Goal: Task Accomplishment & Management: Complete application form

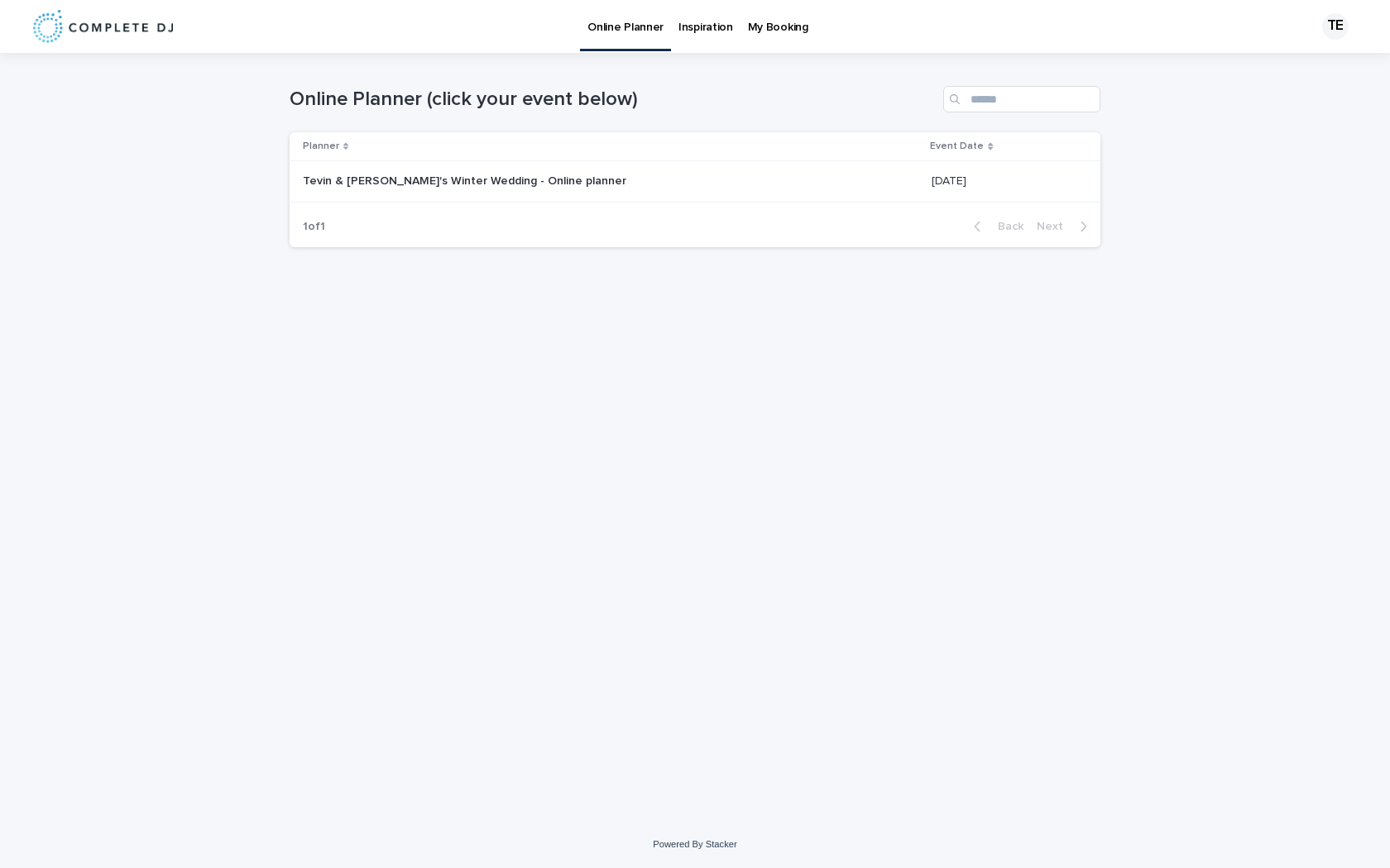
click at [536, 182] on p "Tevin & [PERSON_NAME]'s Winter Wedding - Online planner" at bounding box center [465, 179] width 327 height 17
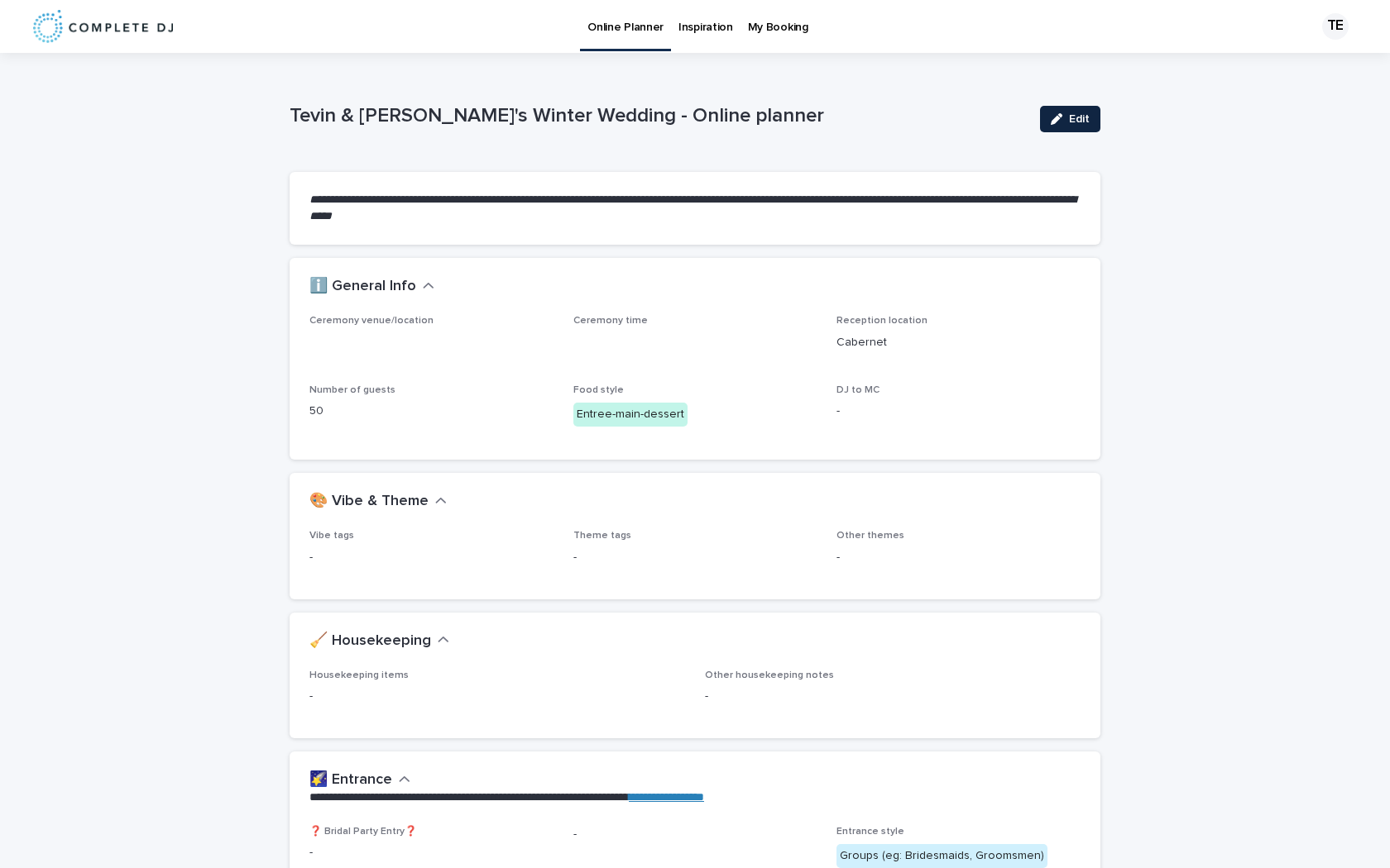
click at [1045, 113] on button "Edit" at bounding box center [1070, 119] width 60 height 27
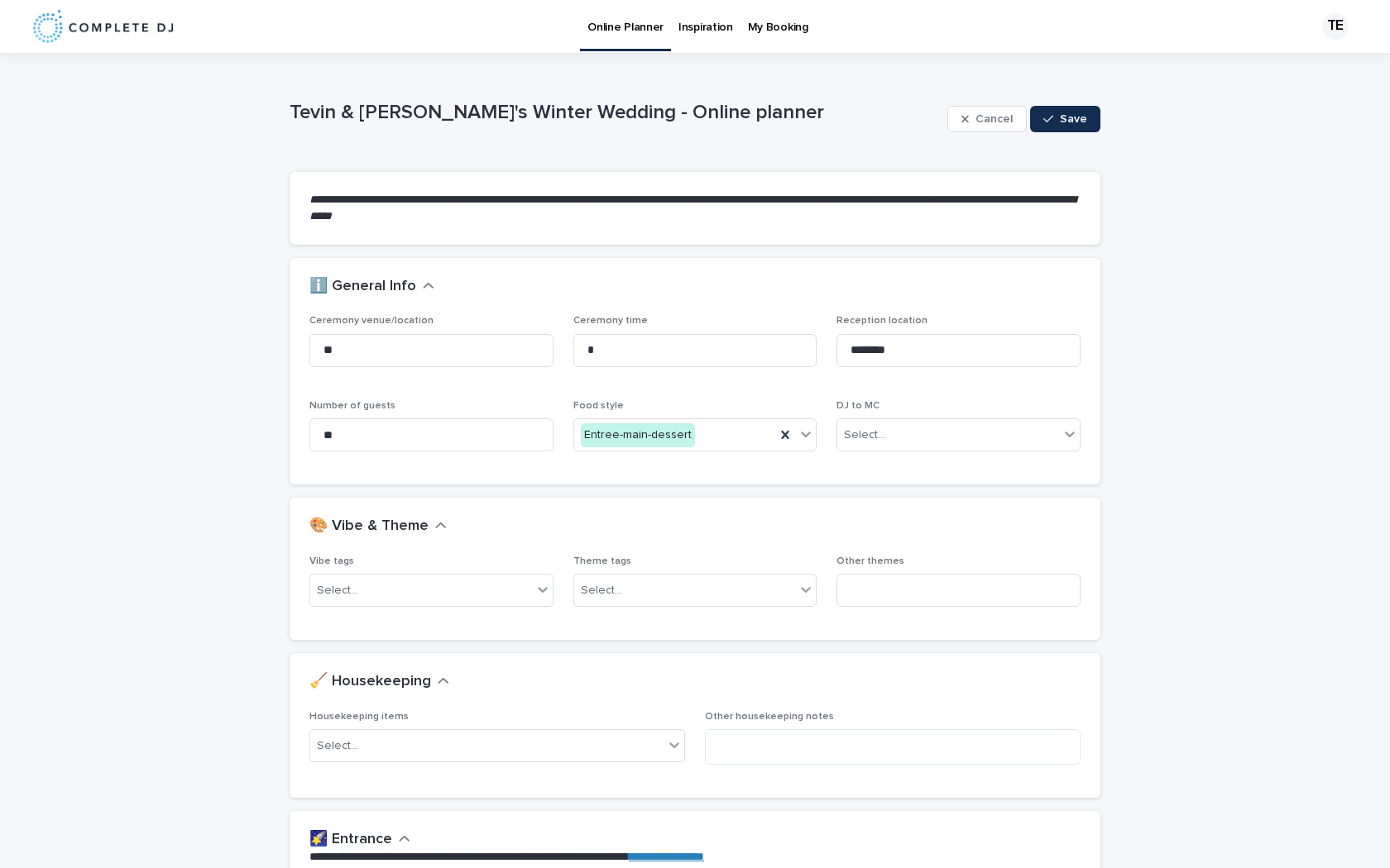
click at [708, 367] on div "Ceremony time" at bounding box center [695, 347] width 244 height 64
click at [712, 340] on input at bounding box center [695, 350] width 244 height 33
click at [683, 341] on input at bounding box center [695, 350] width 244 height 33
click at [461, 365] on input at bounding box center [431, 350] width 244 height 33
type input "*"
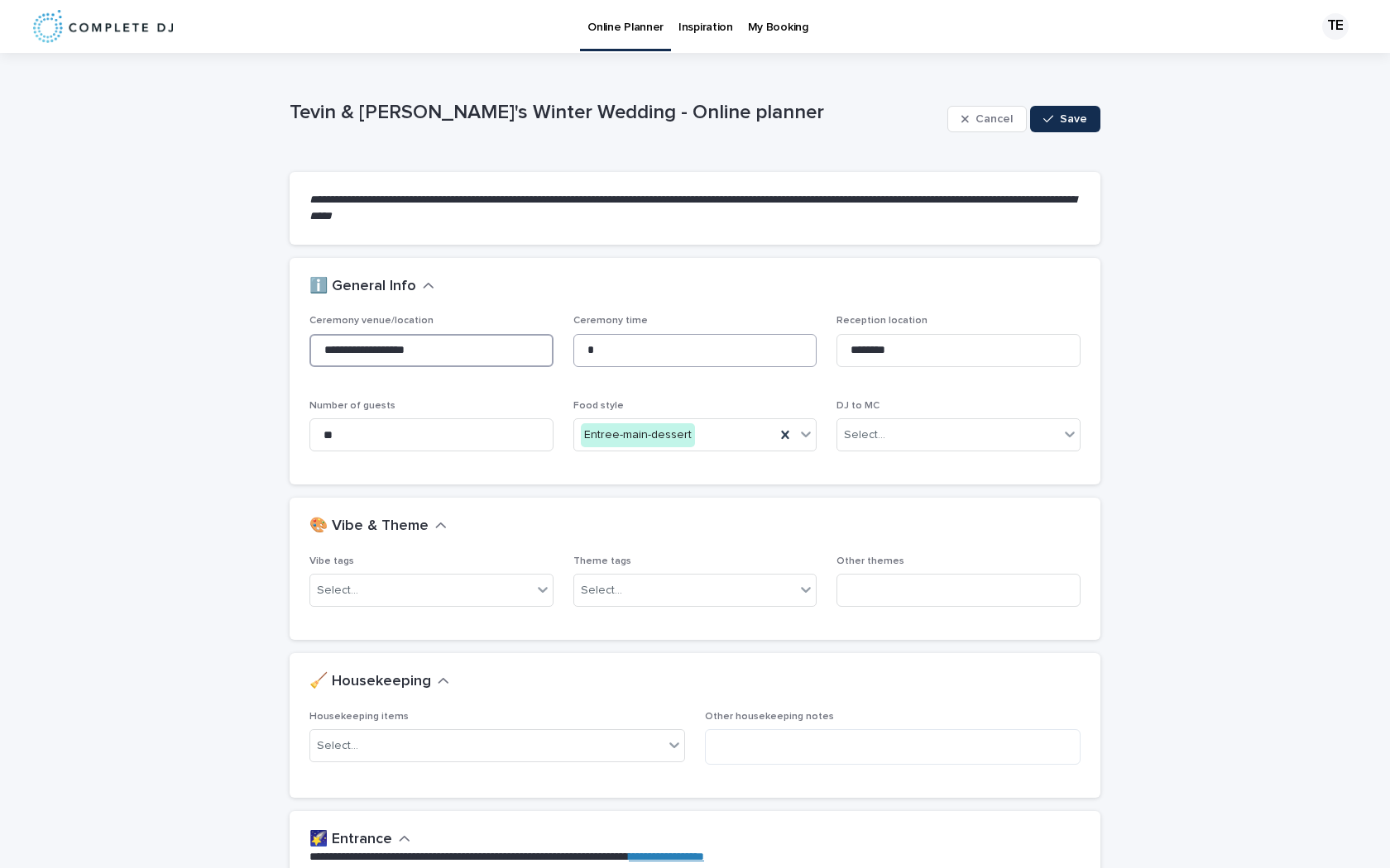
type input "**********"
click at [627, 340] on input at bounding box center [695, 350] width 244 height 33
type input "*"
click at [638, 345] on input "**********" at bounding box center [695, 350] width 244 height 33
click at [644, 348] on input "**********" at bounding box center [695, 350] width 244 height 33
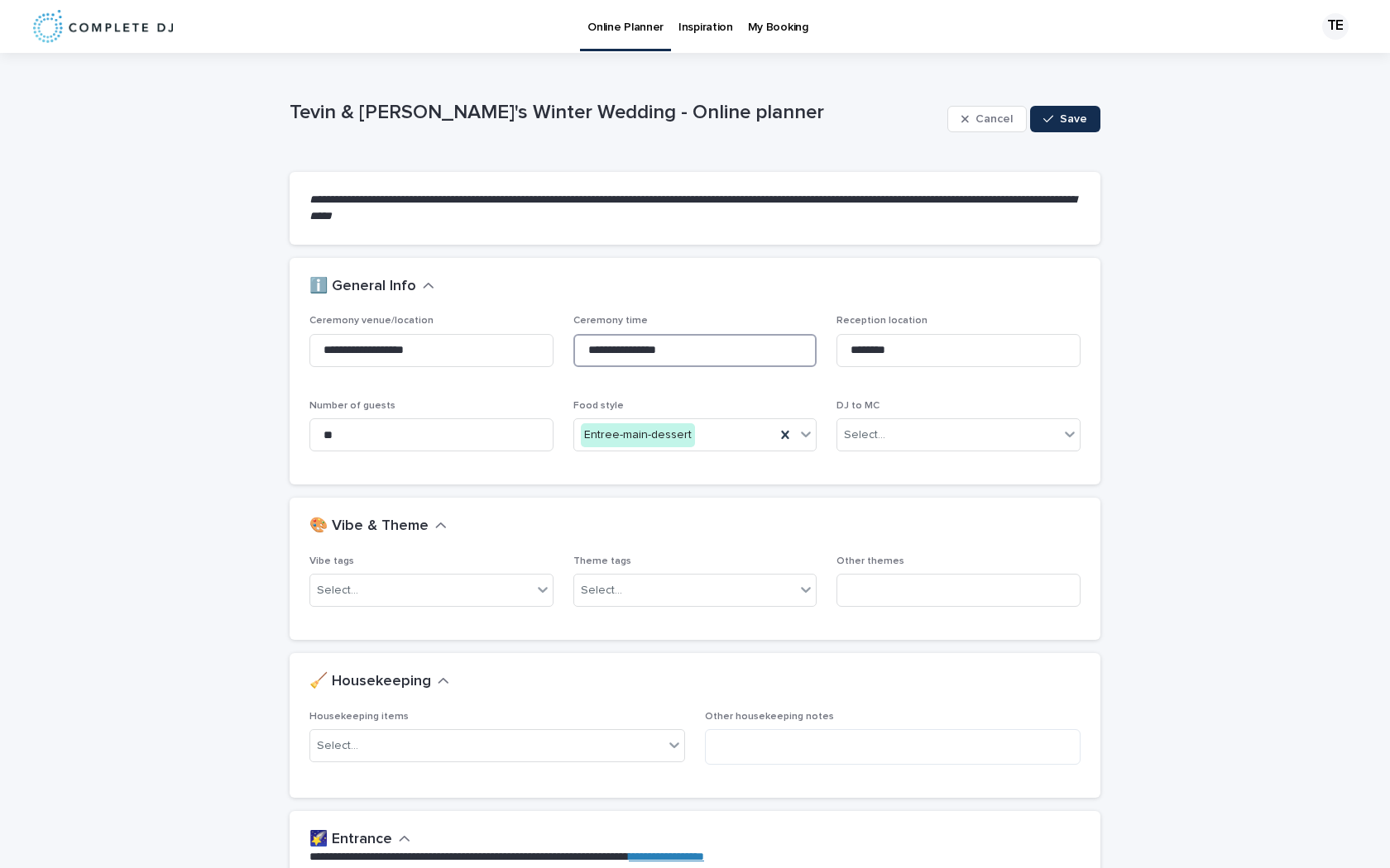
type input "**********"
click at [760, 382] on div "**********" at bounding box center [695, 389] width 771 height 149
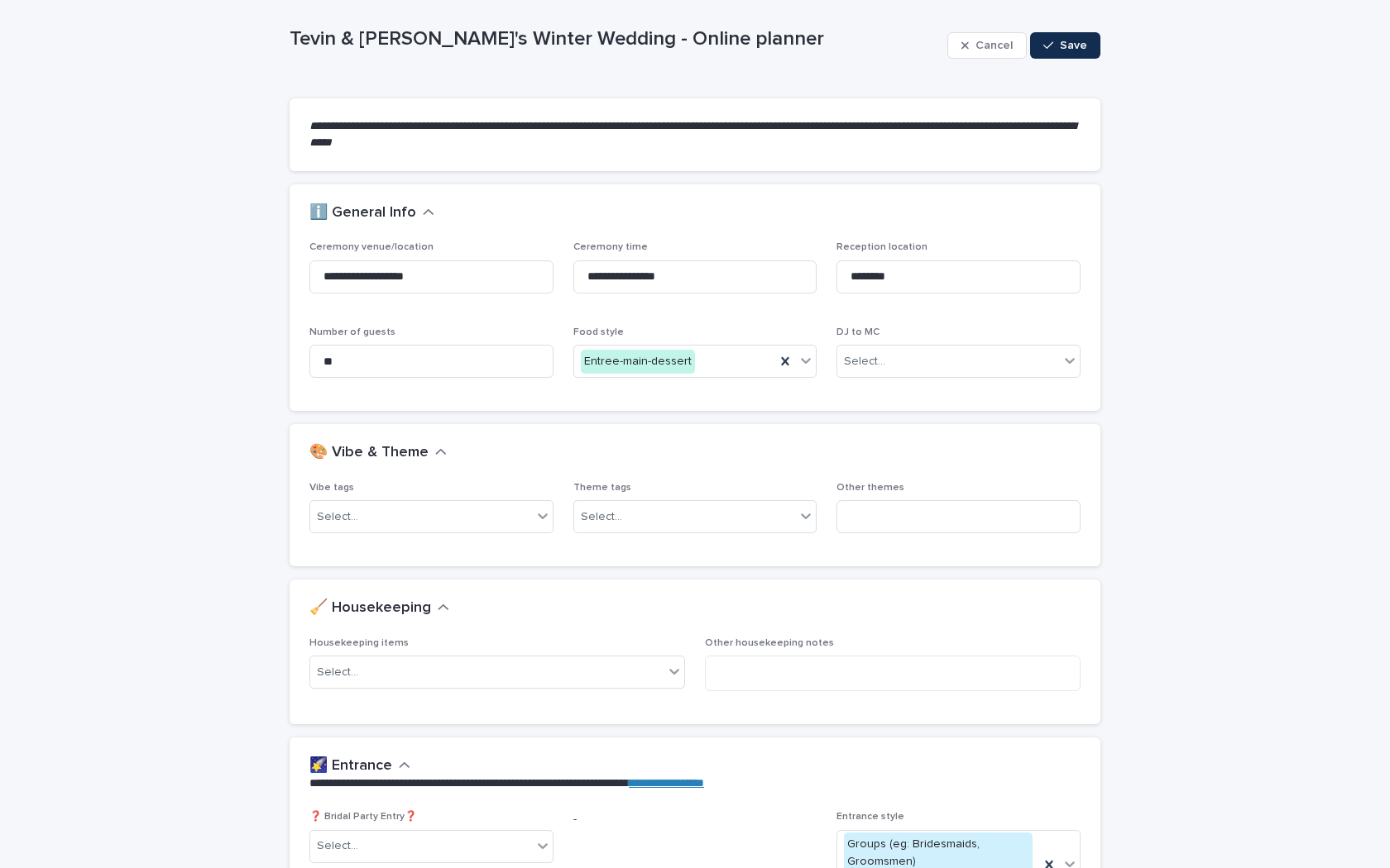
scroll to position [83, 0]
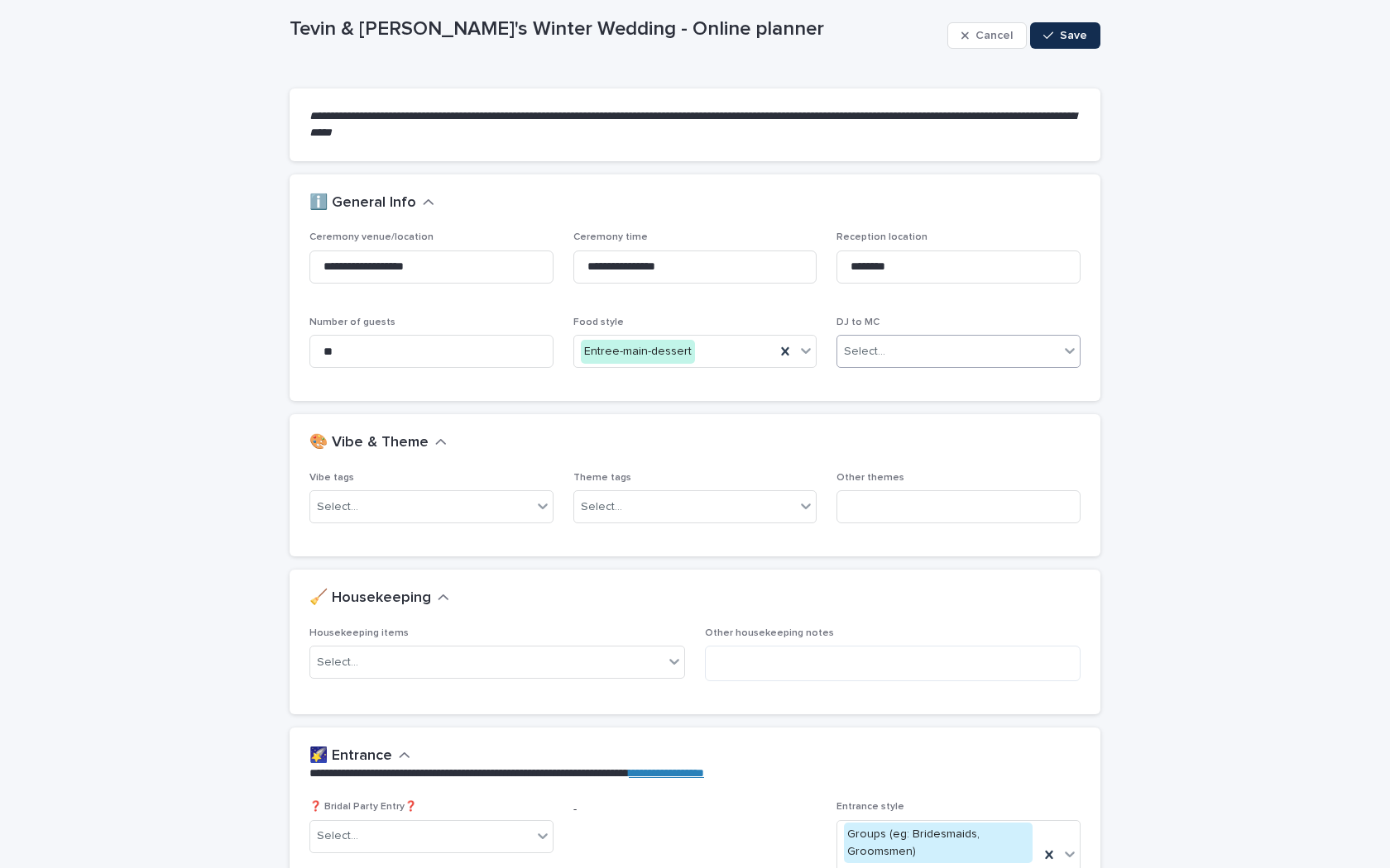
click at [883, 354] on div "Select..." at bounding box center [948, 352] width 222 height 27
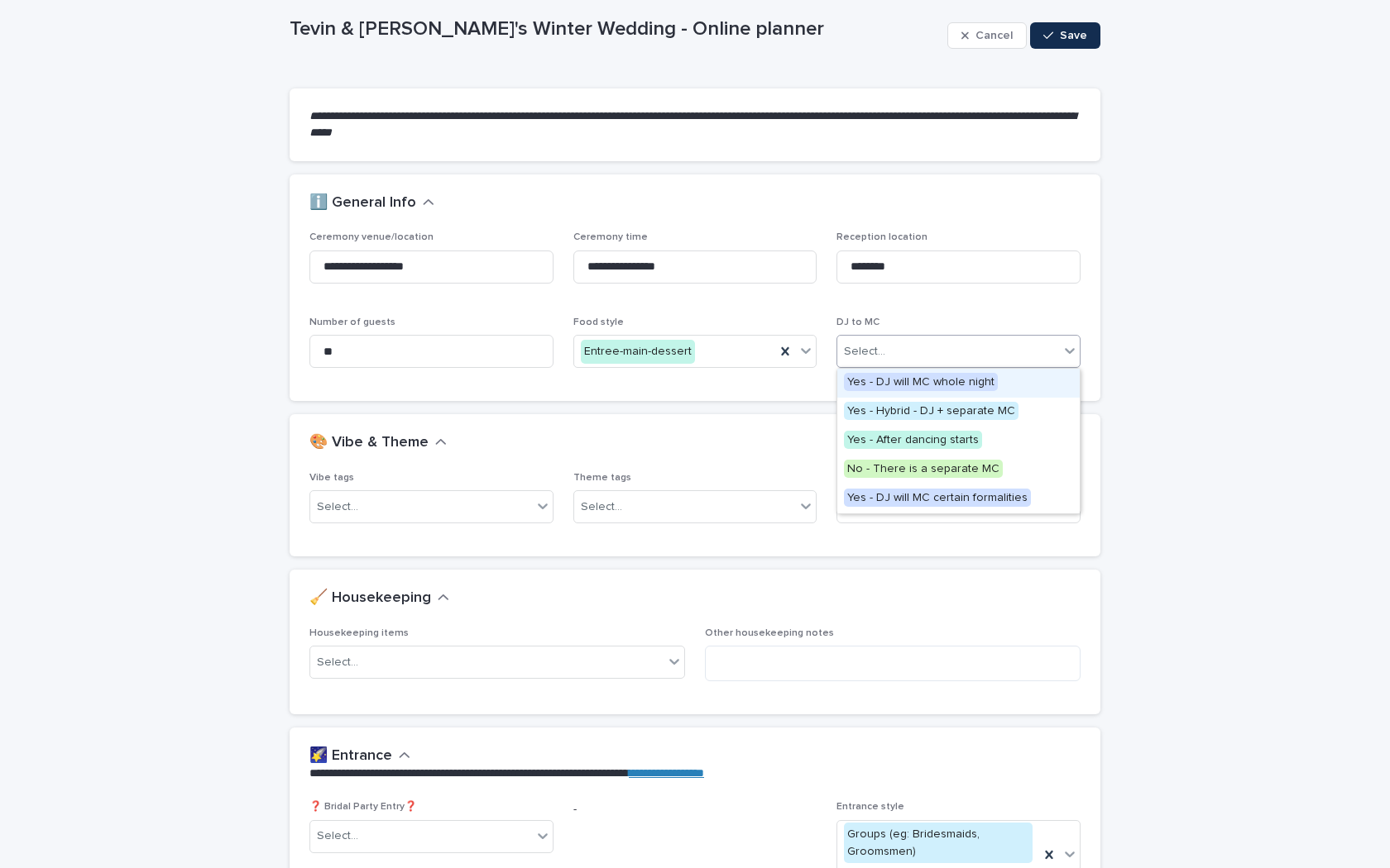
click at [870, 319] on span "DJ to MC" at bounding box center [857, 322] width 43 height 10
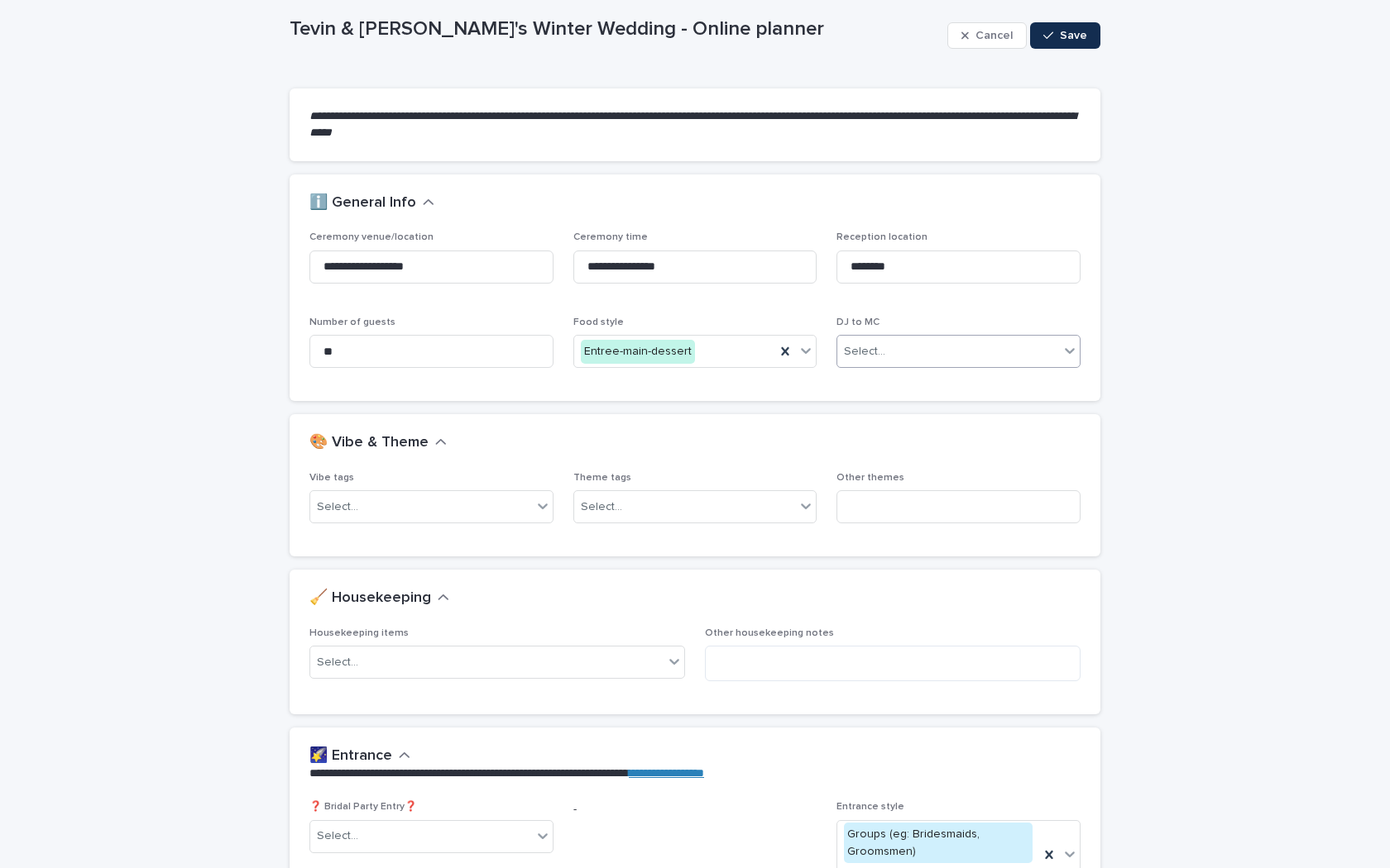
click at [893, 350] on div "Select..." at bounding box center [948, 352] width 222 height 27
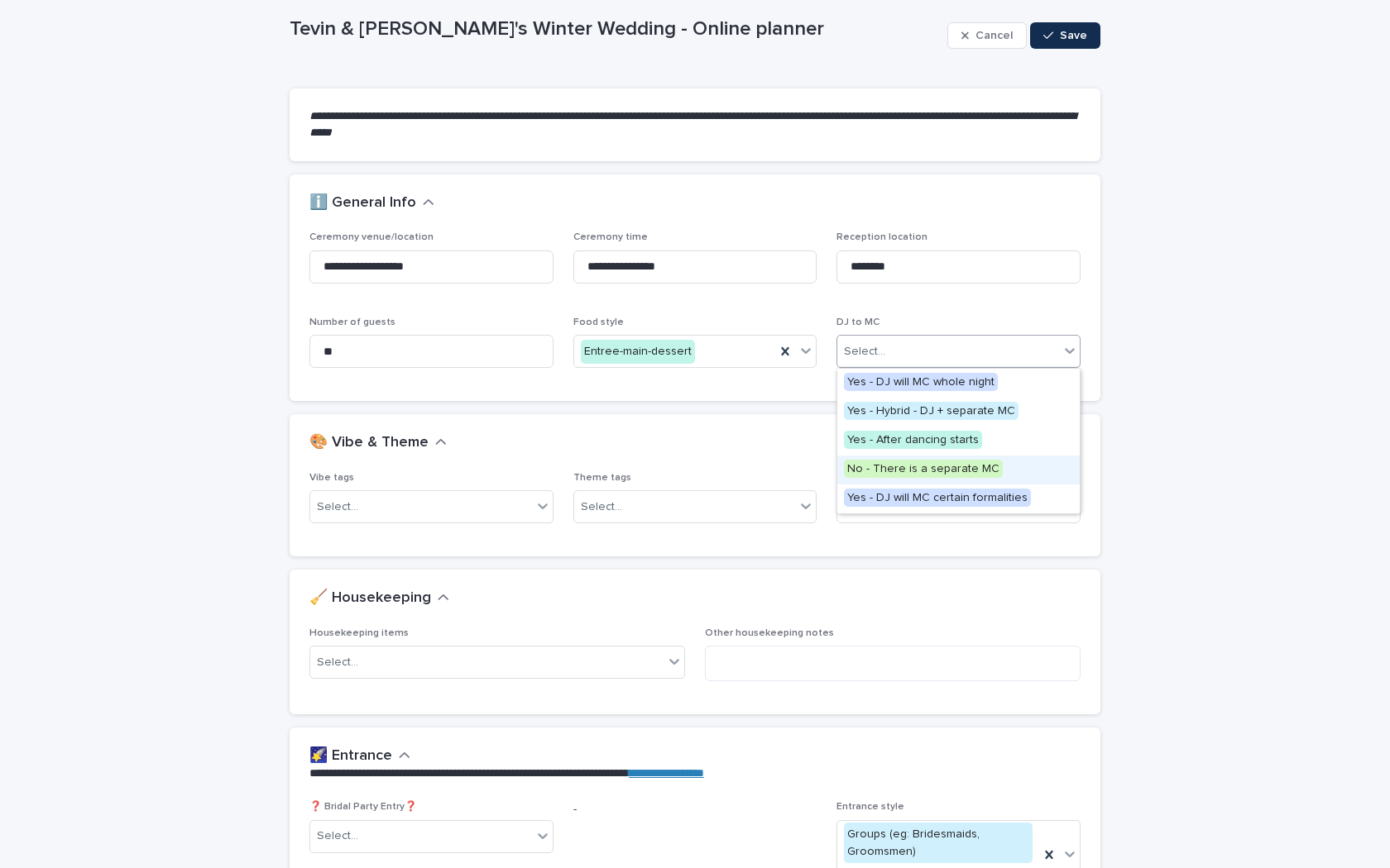
click at [925, 470] on span "No - There is a separate MC" at bounding box center [923, 469] width 158 height 18
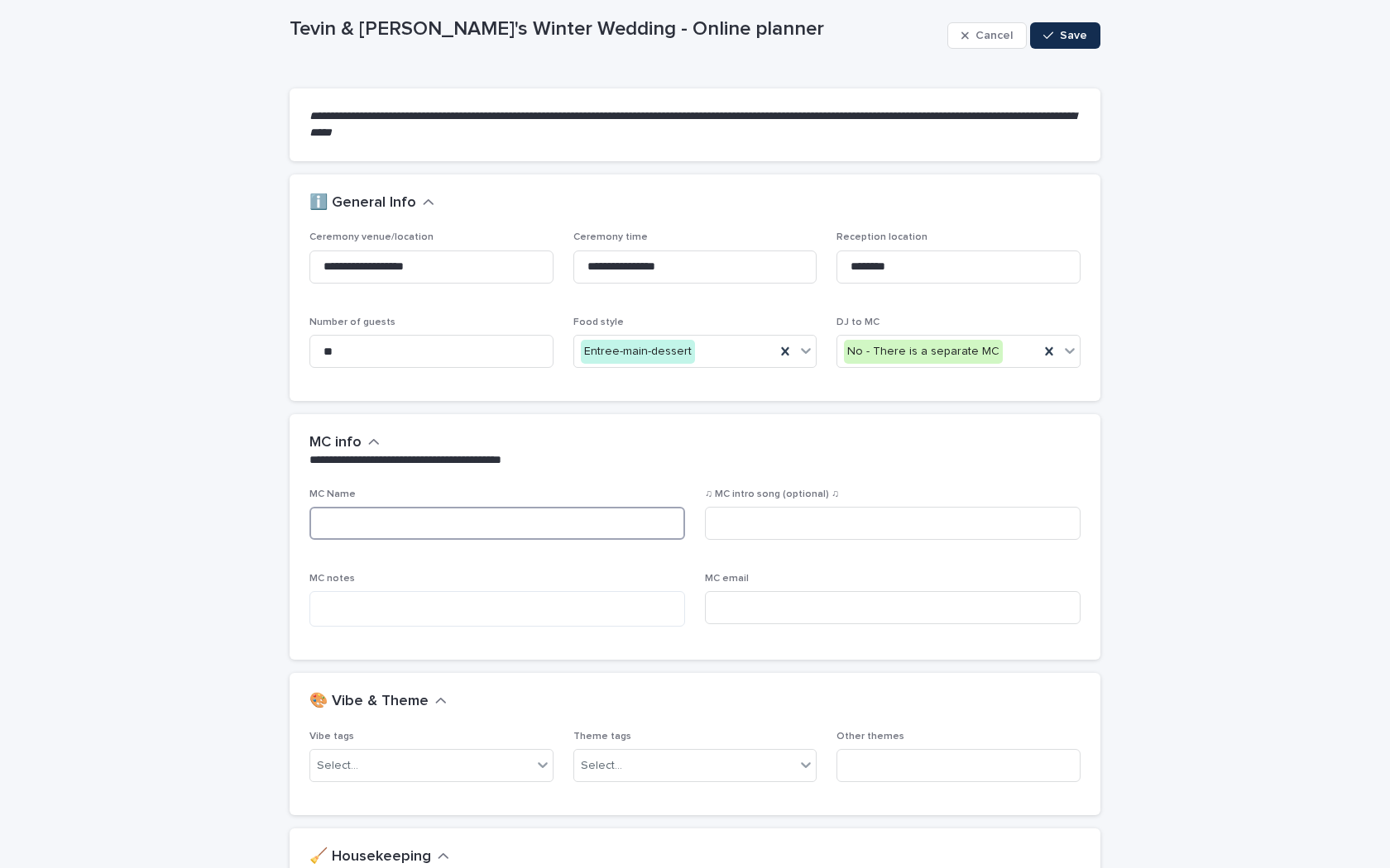
click at [440, 523] on input at bounding box center [498, 523] width 376 height 33
type input "*"
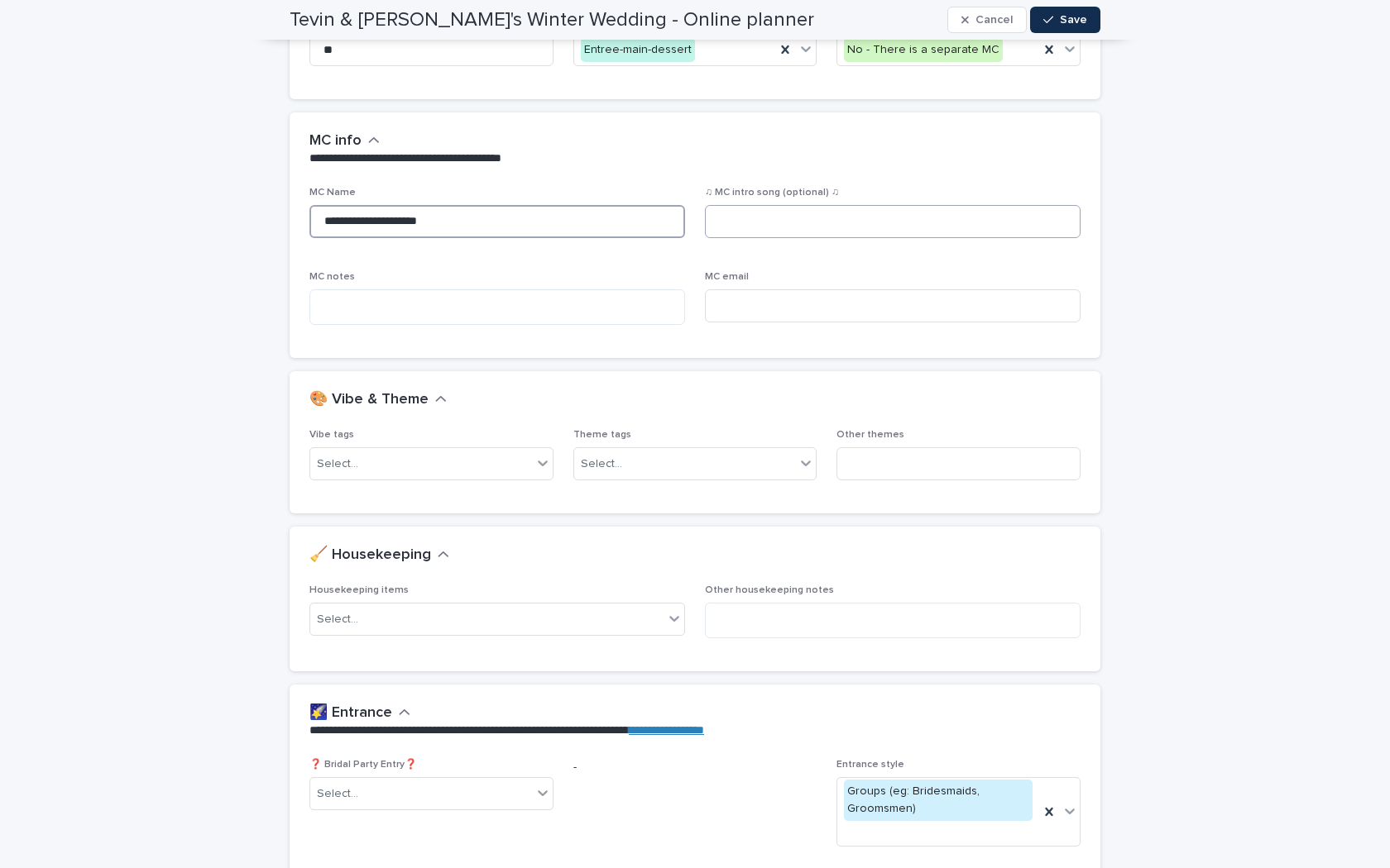
scroll to position [387, 0]
type input "**********"
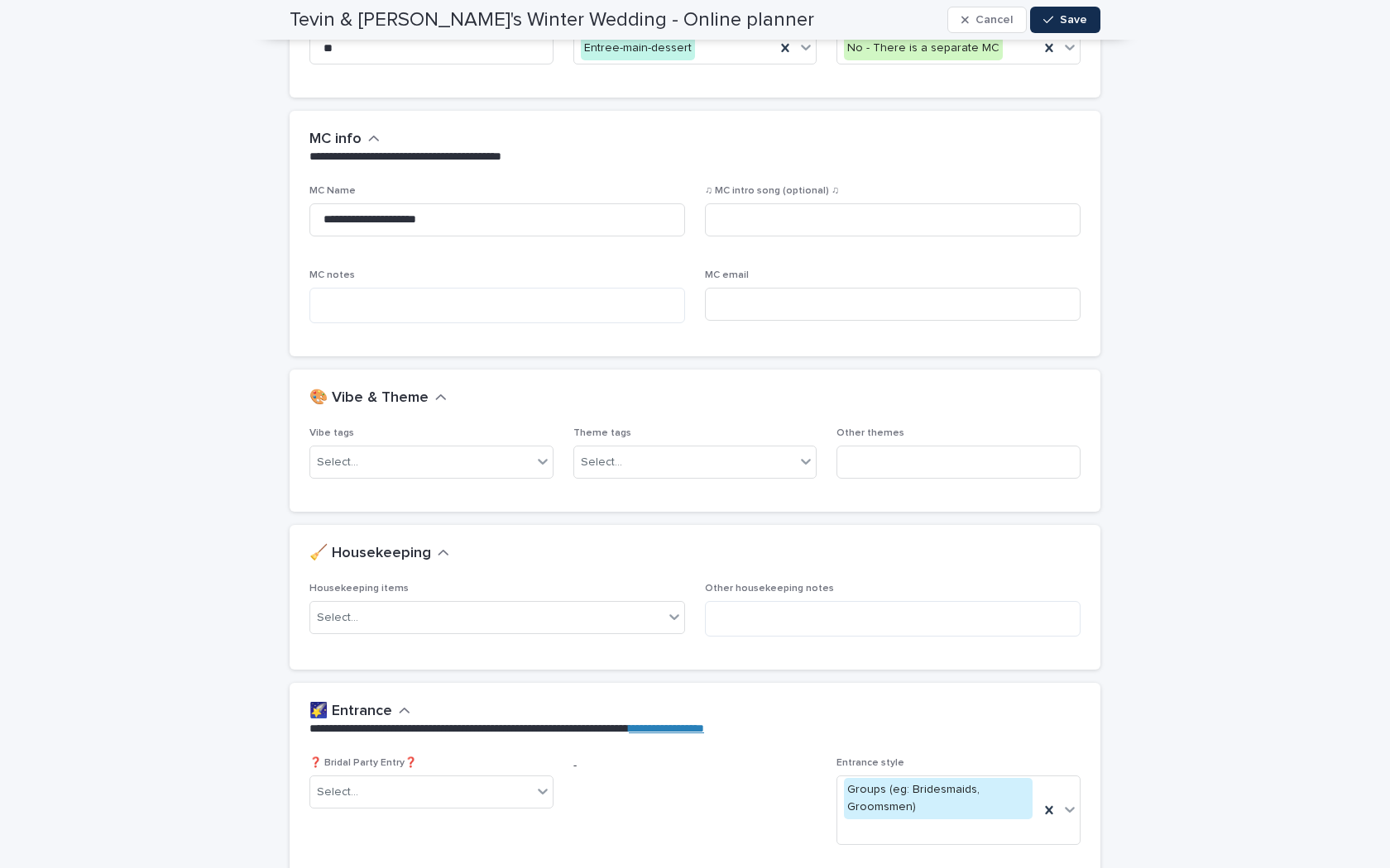
click at [517, 441] on div "Vibe tags Select..." at bounding box center [431, 460] width 244 height 64
click at [517, 454] on div "Select..." at bounding box center [422, 463] width 222 height 27
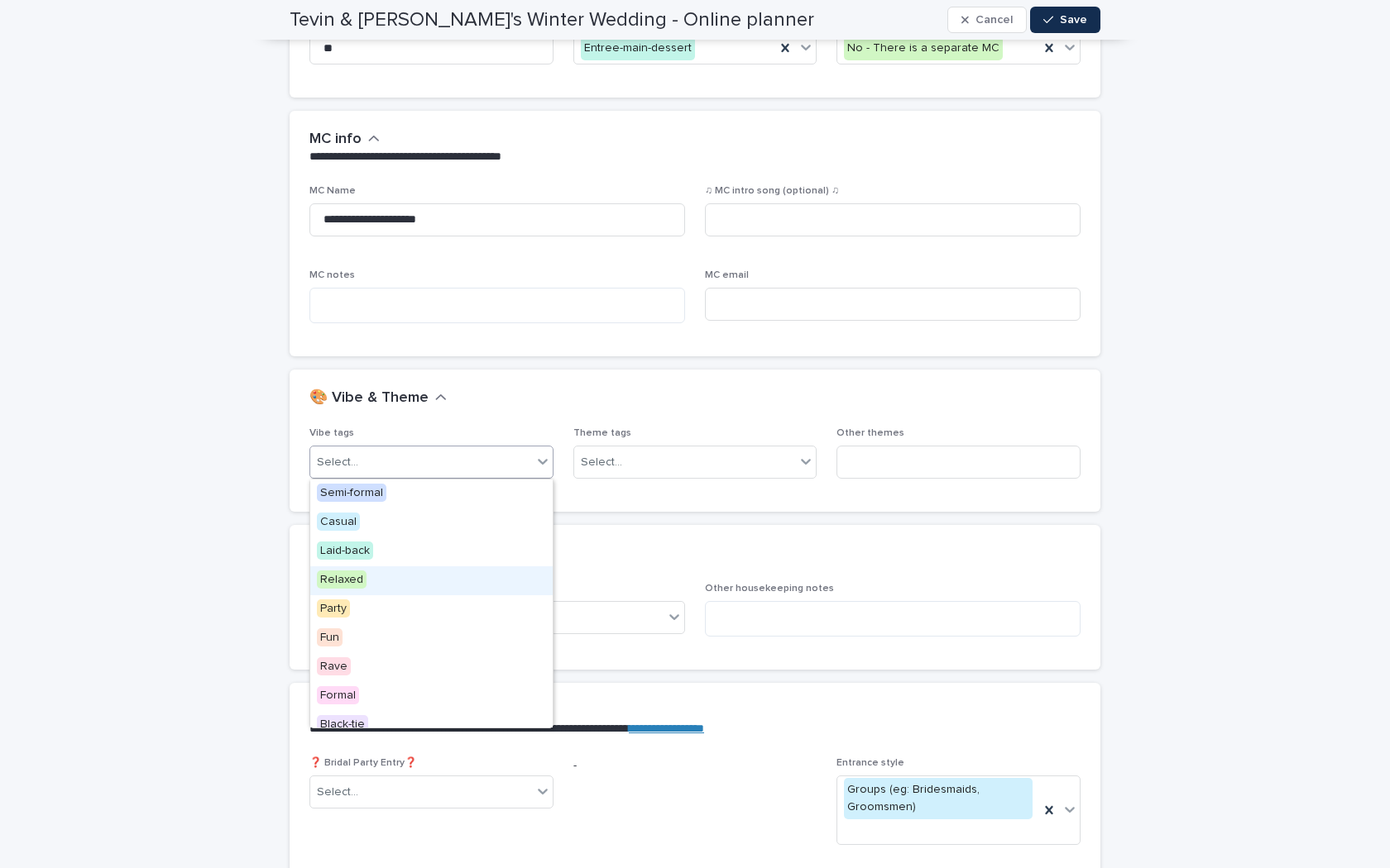
click at [460, 582] on div "Relaxed" at bounding box center [431, 581] width 243 height 29
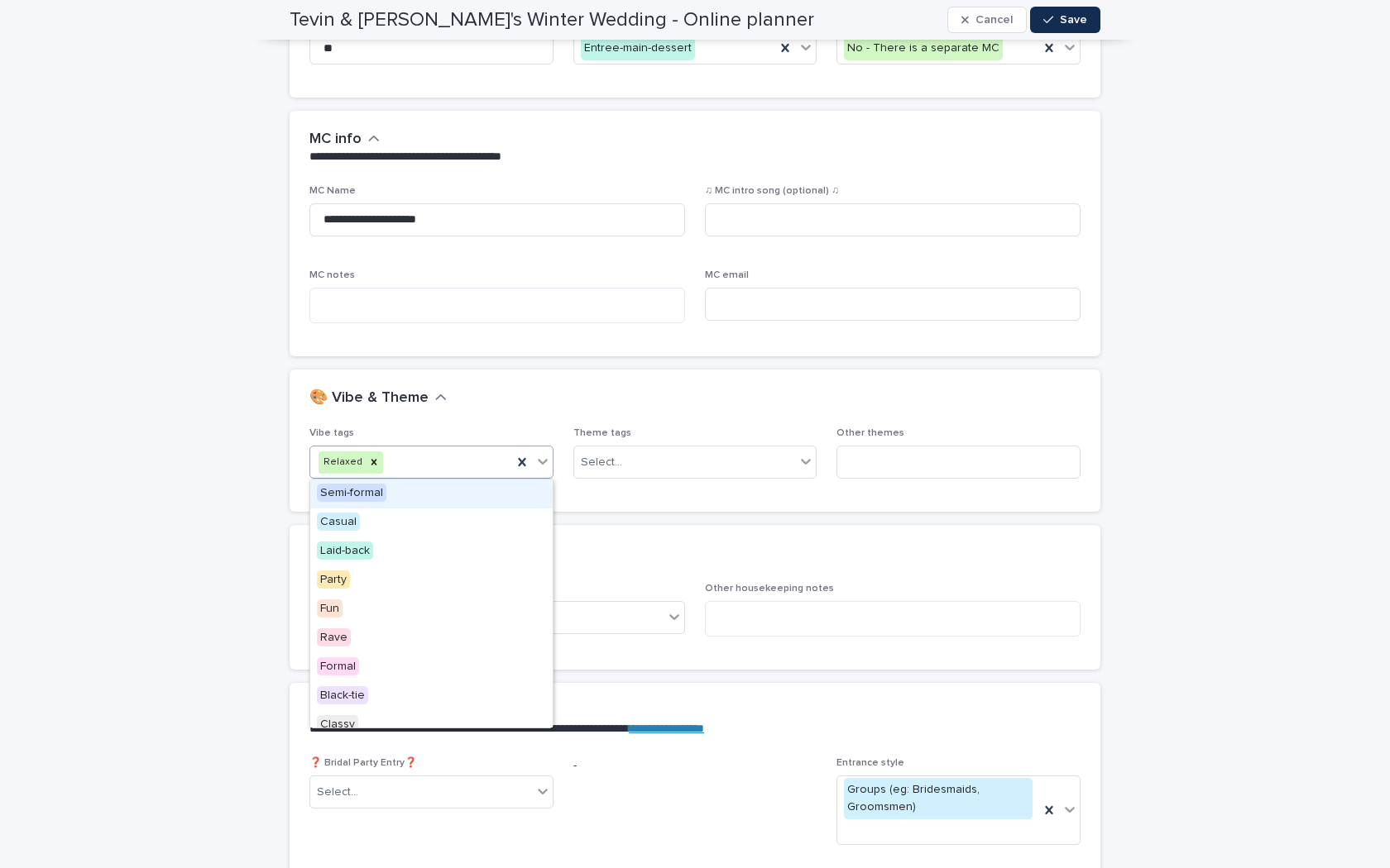
click at [490, 452] on div "Relaxed" at bounding box center [411, 463] width 201 height 29
click at [443, 605] on div "Fun" at bounding box center [431, 609] width 243 height 29
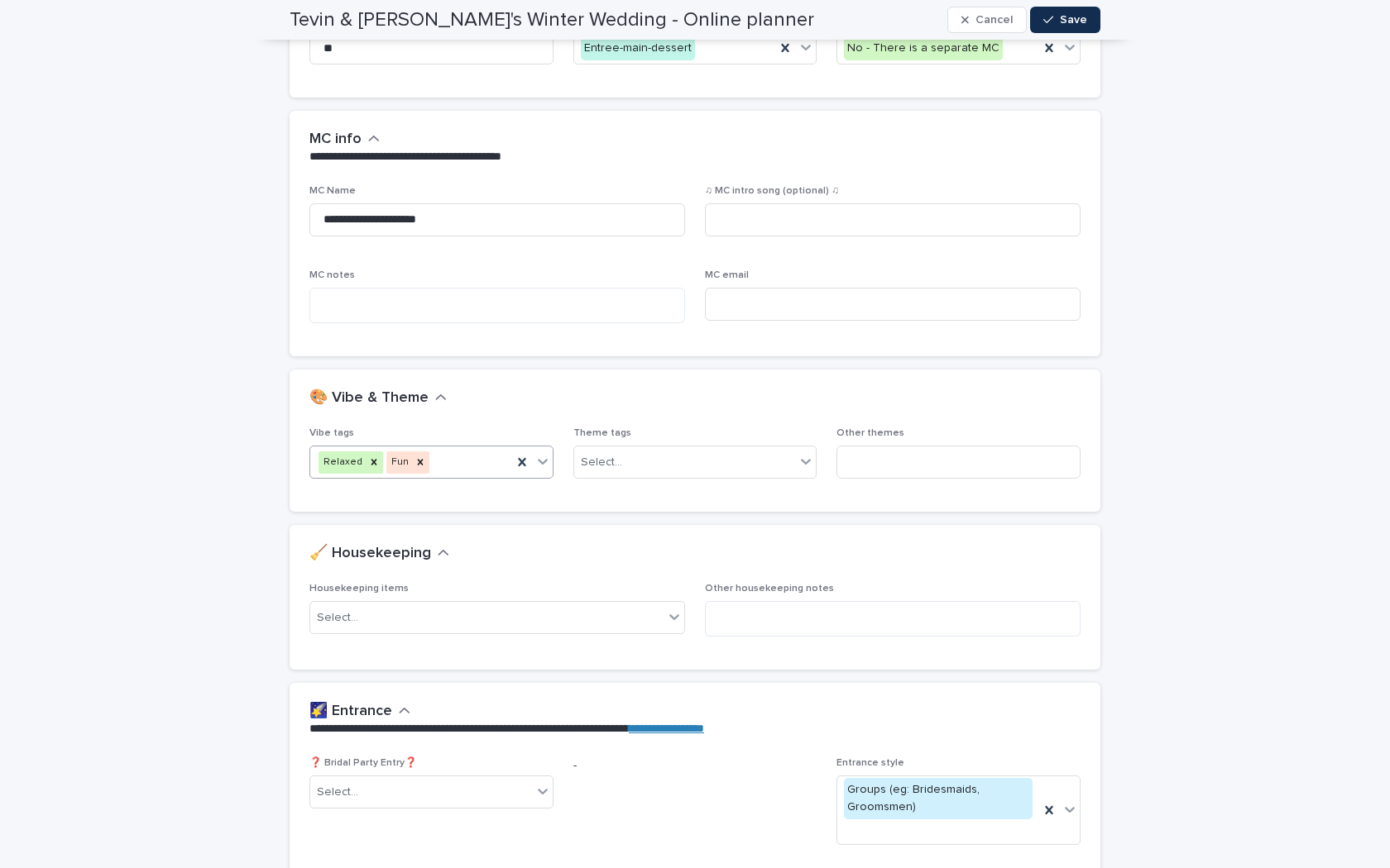
click at [482, 464] on div "Relaxed Fun" at bounding box center [411, 463] width 201 height 29
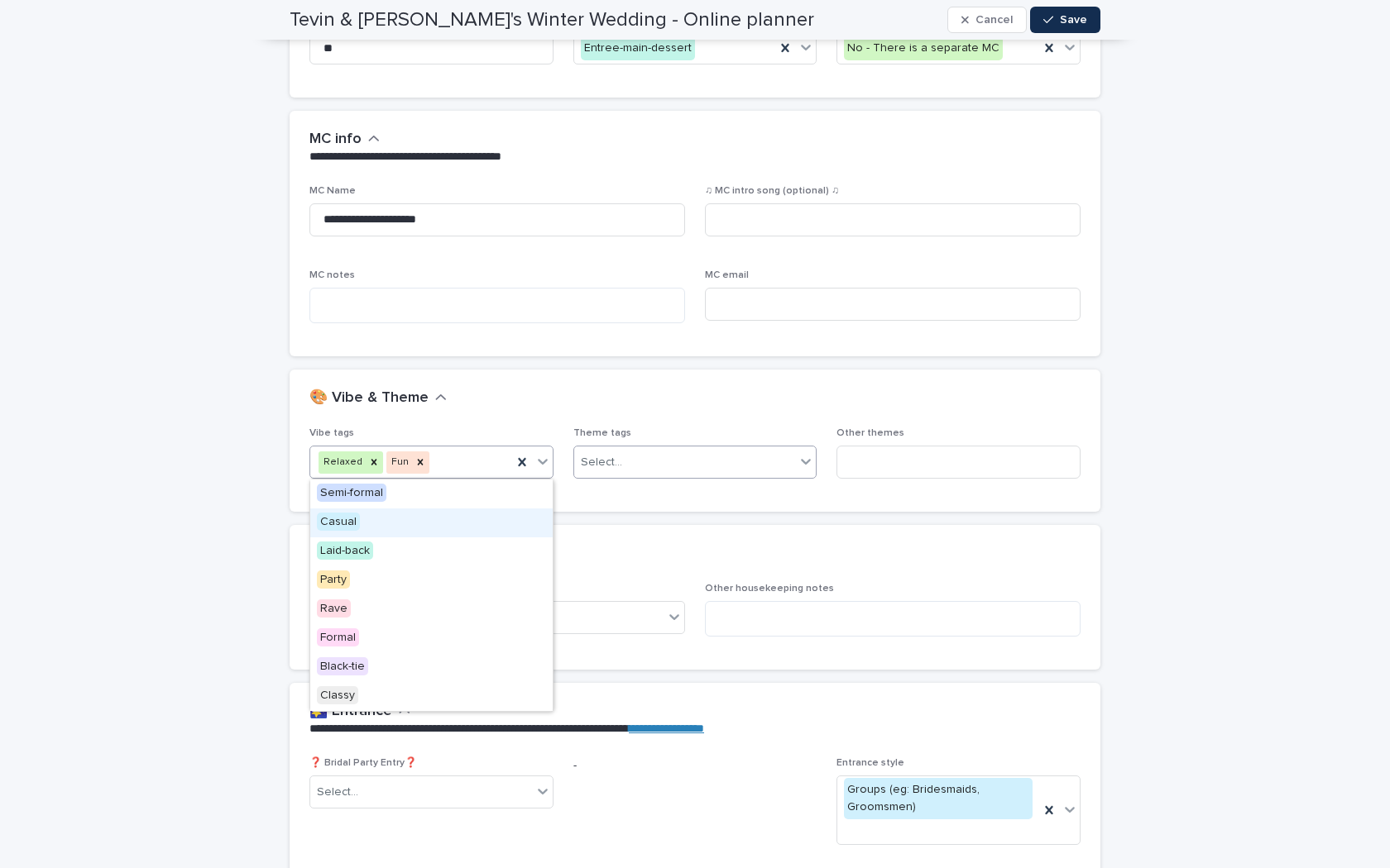
click at [699, 457] on div "Select..." at bounding box center [685, 463] width 222 height 27
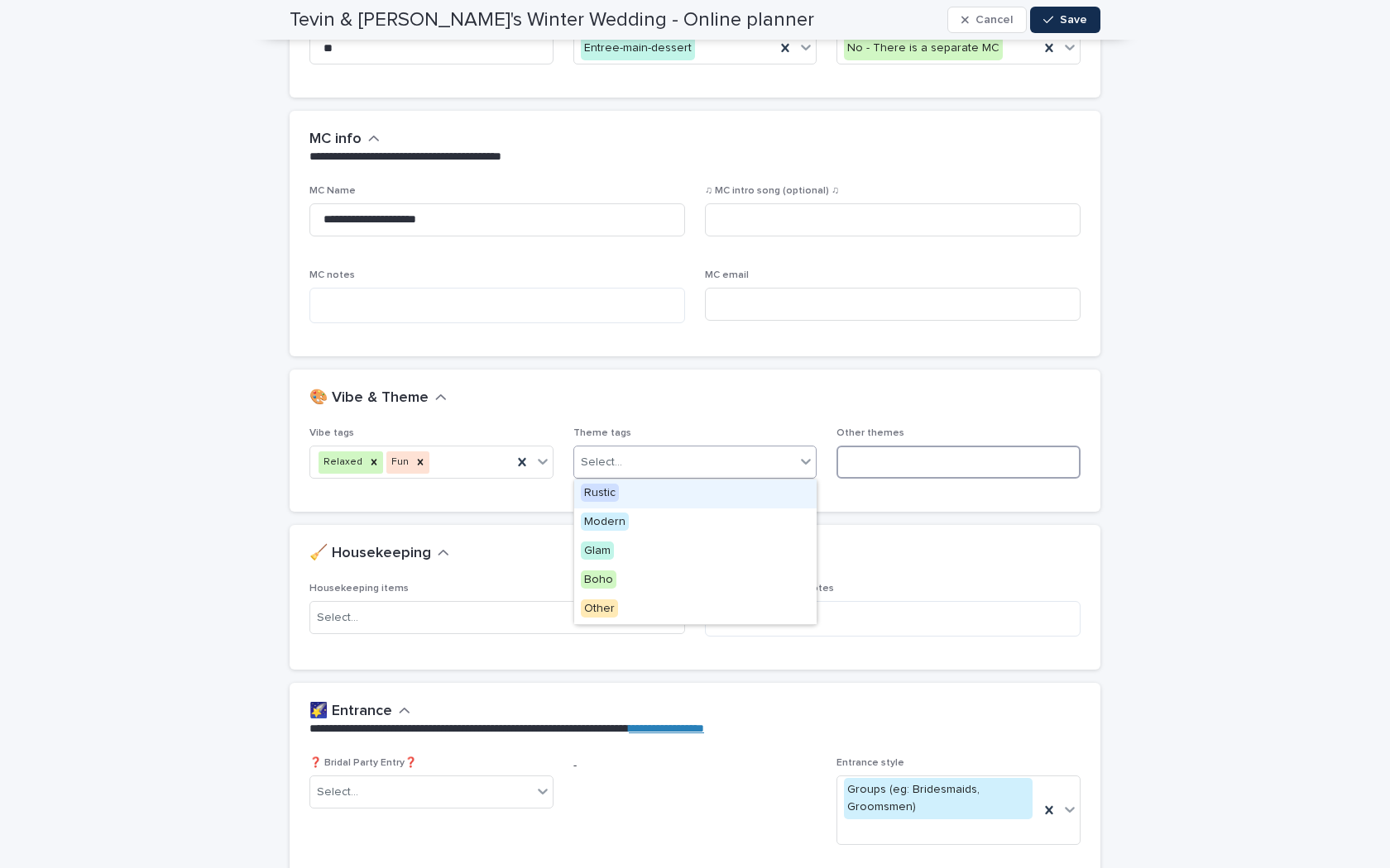
click at [882, 462] on input at bounding box center [958, 462] width 244 height 33
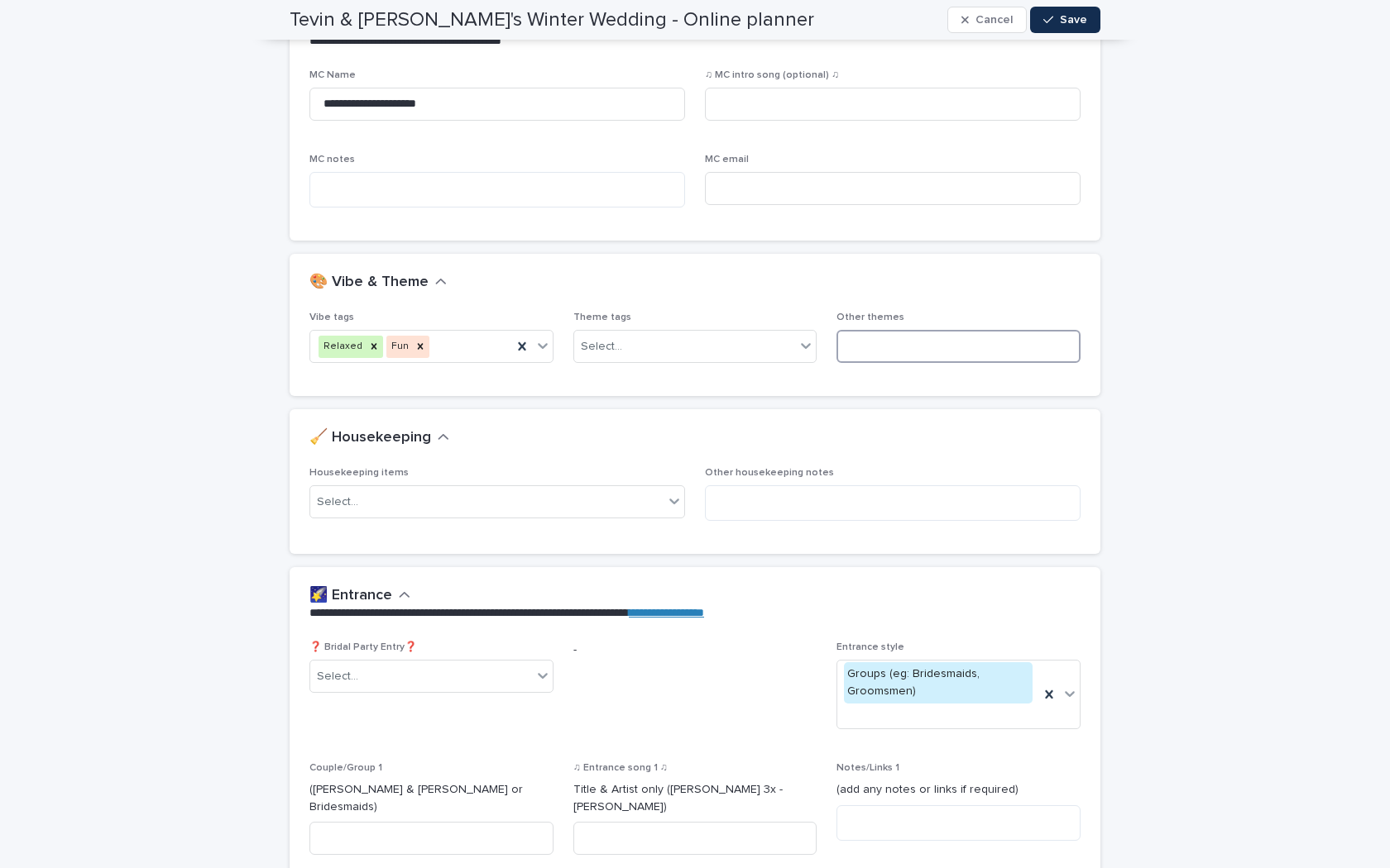
scroll to position [515, 0]
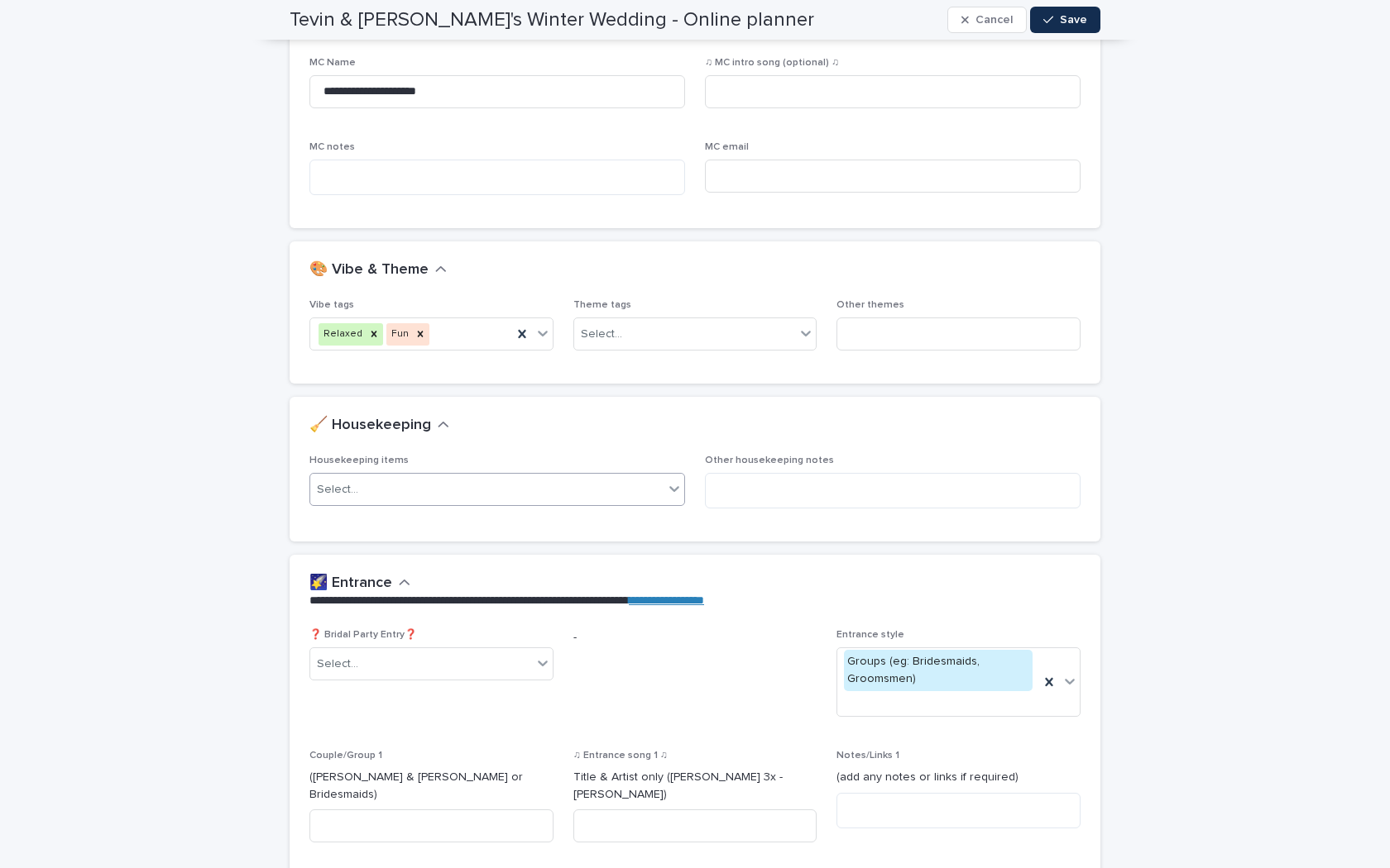
click at [527, 479] on div "Select..." at bounding box center [487, 489] width 354 height 27
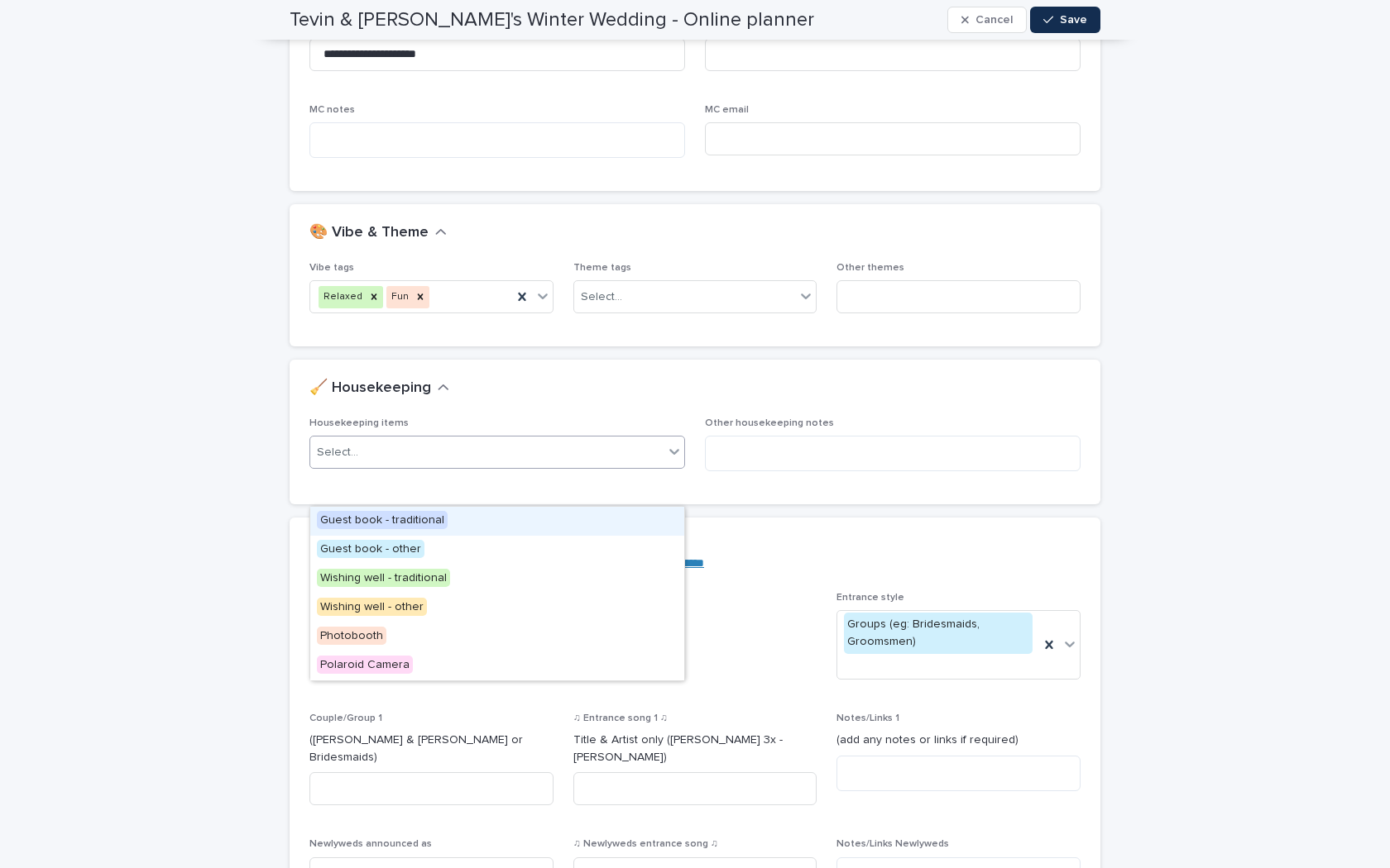
scroll to position [567, 0]
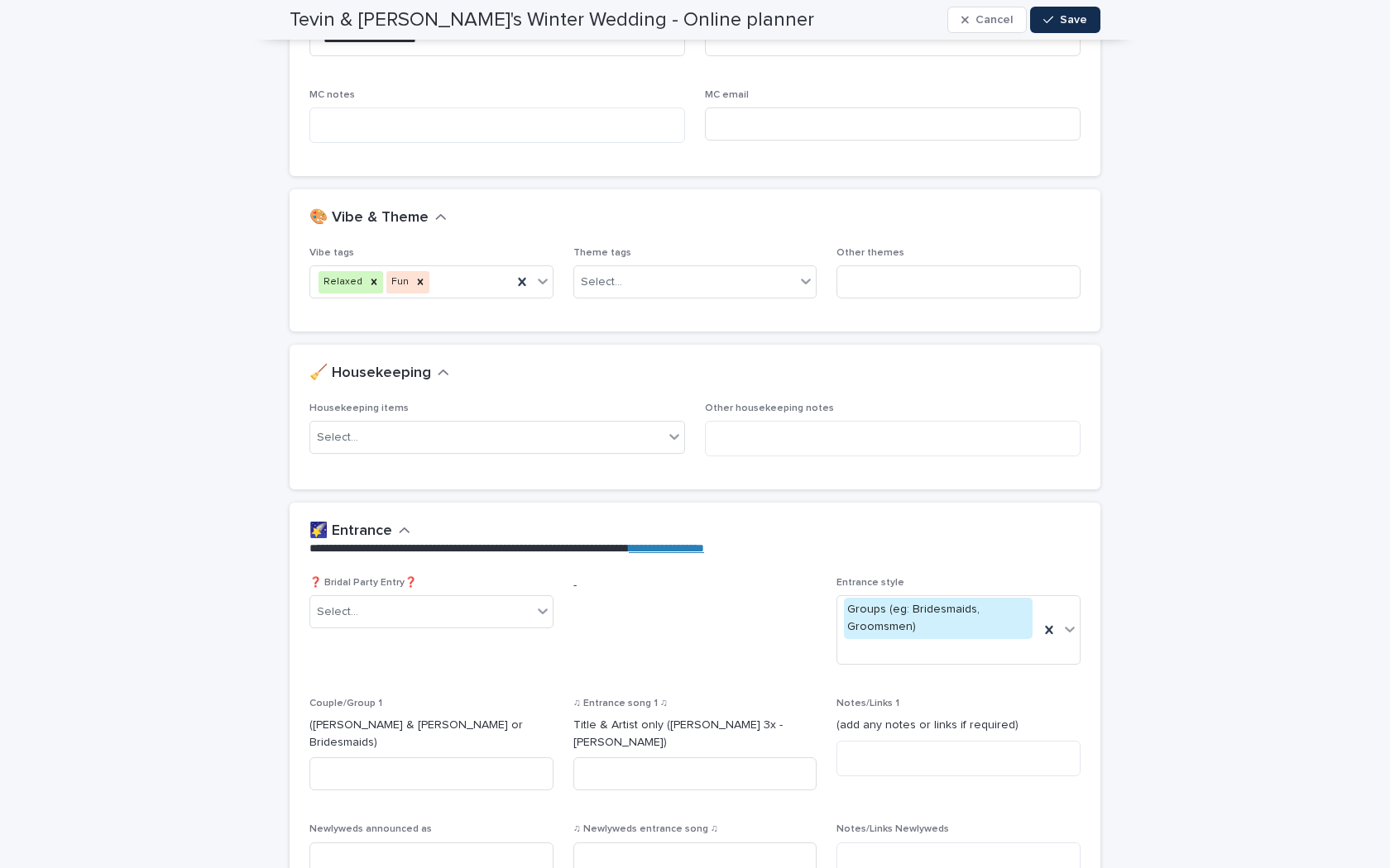
click at [537, 379] on div "🧹 Housekeeping" at bounding box center [692, 374] width 764 height 18
click at [539, 422] on div "Select..." at bounding box center [498, 437] width 376 height 33
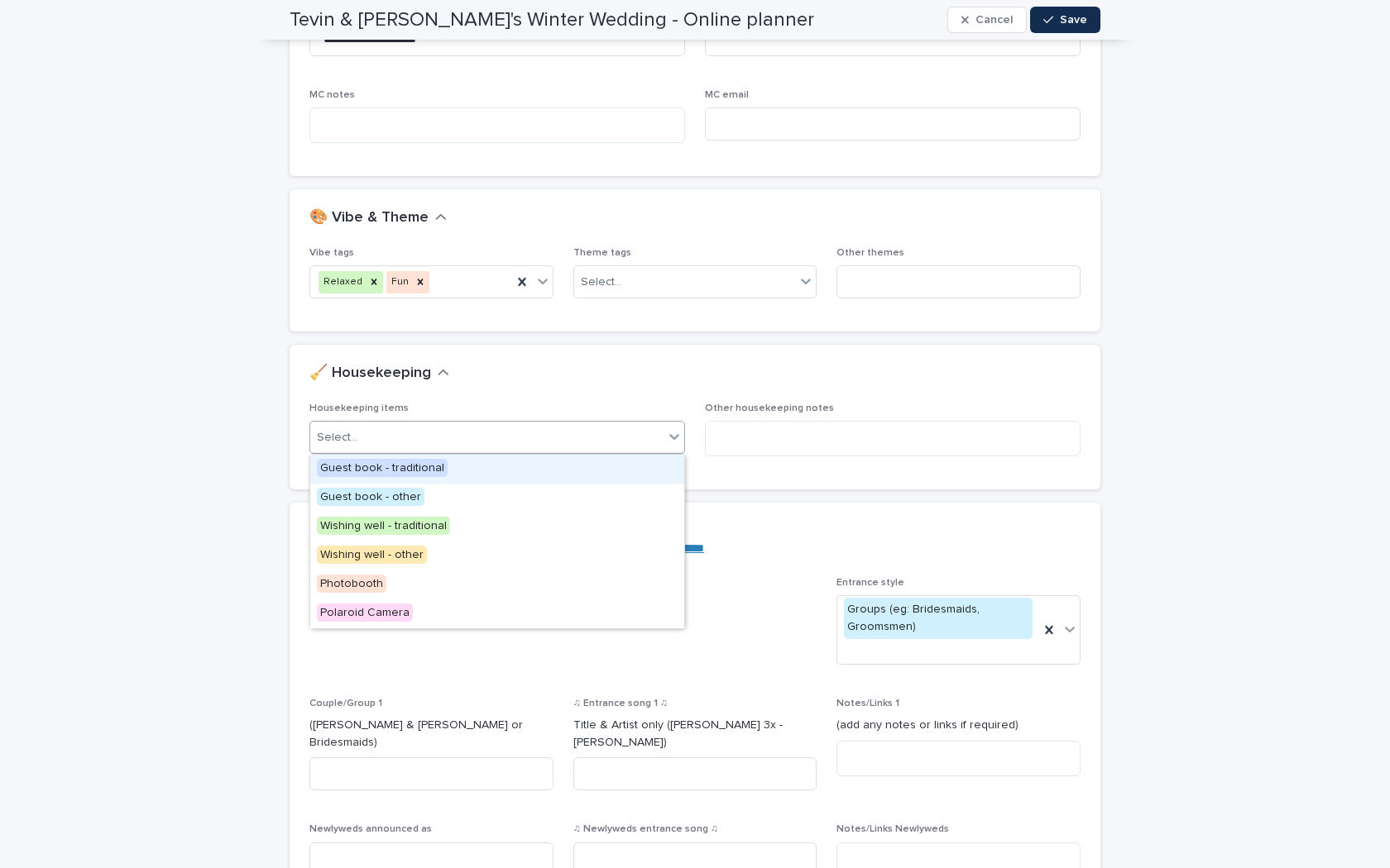
click at [593, 360] on div "🧹 Housekeeping" at bounding box center [695, 373] width 811 height 58
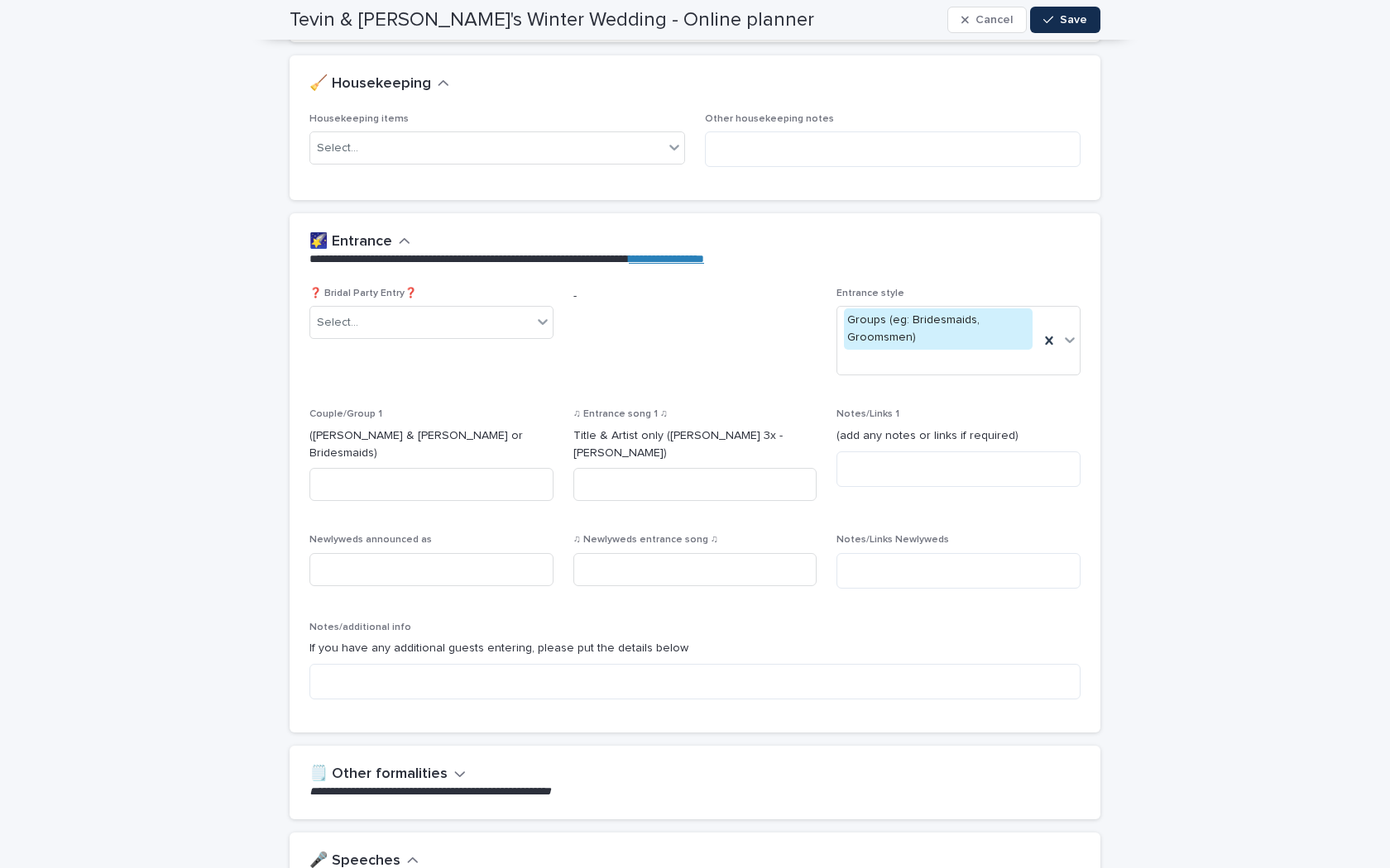
scroll to position [870, 0]
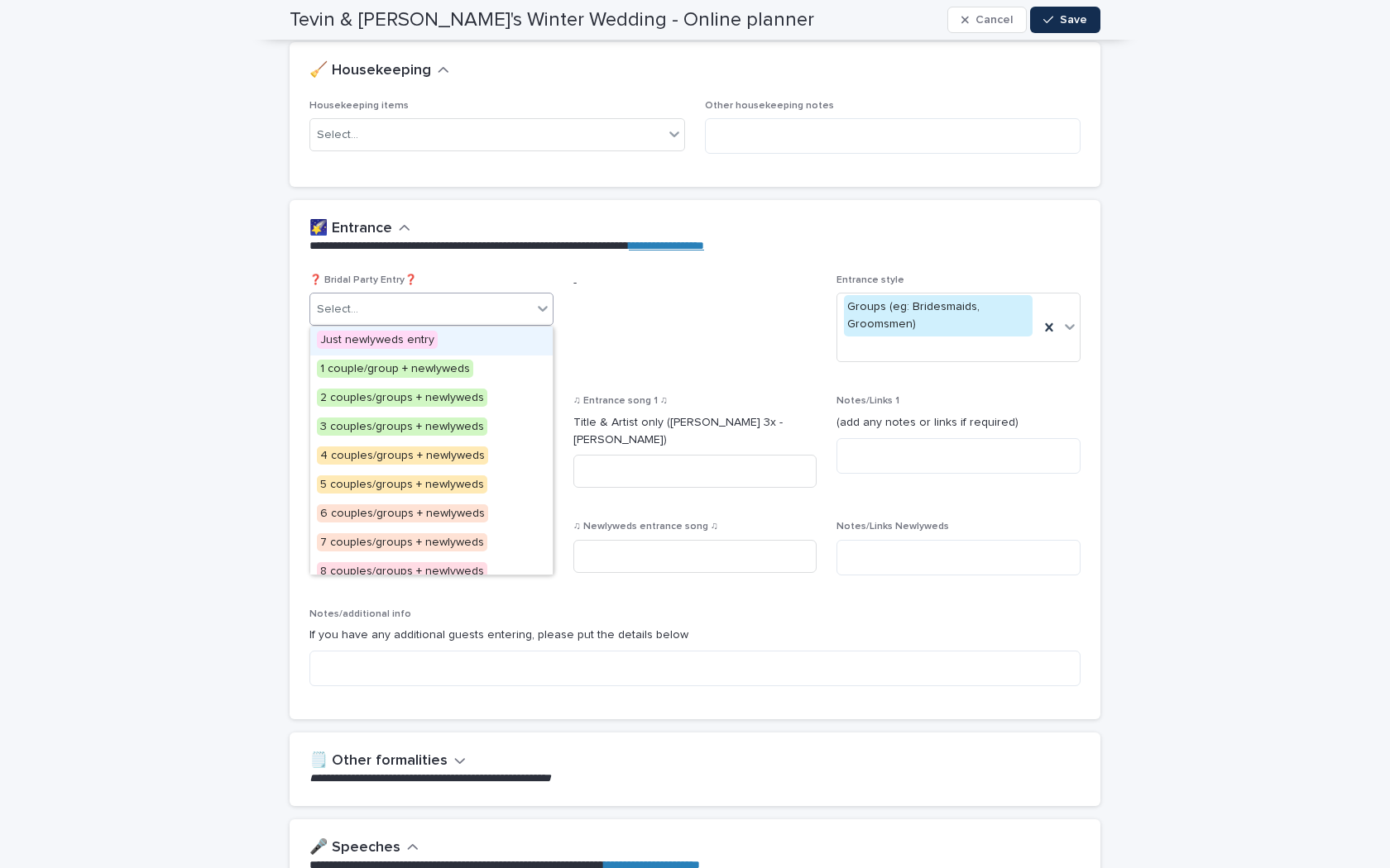
click at [537, 305] on icon at bounding box center [542, 308] width 16 height 16
click at [507, 395] on div "2 couples/groups + newlyweds" at bounding box center [431, 399] width 243 height 29
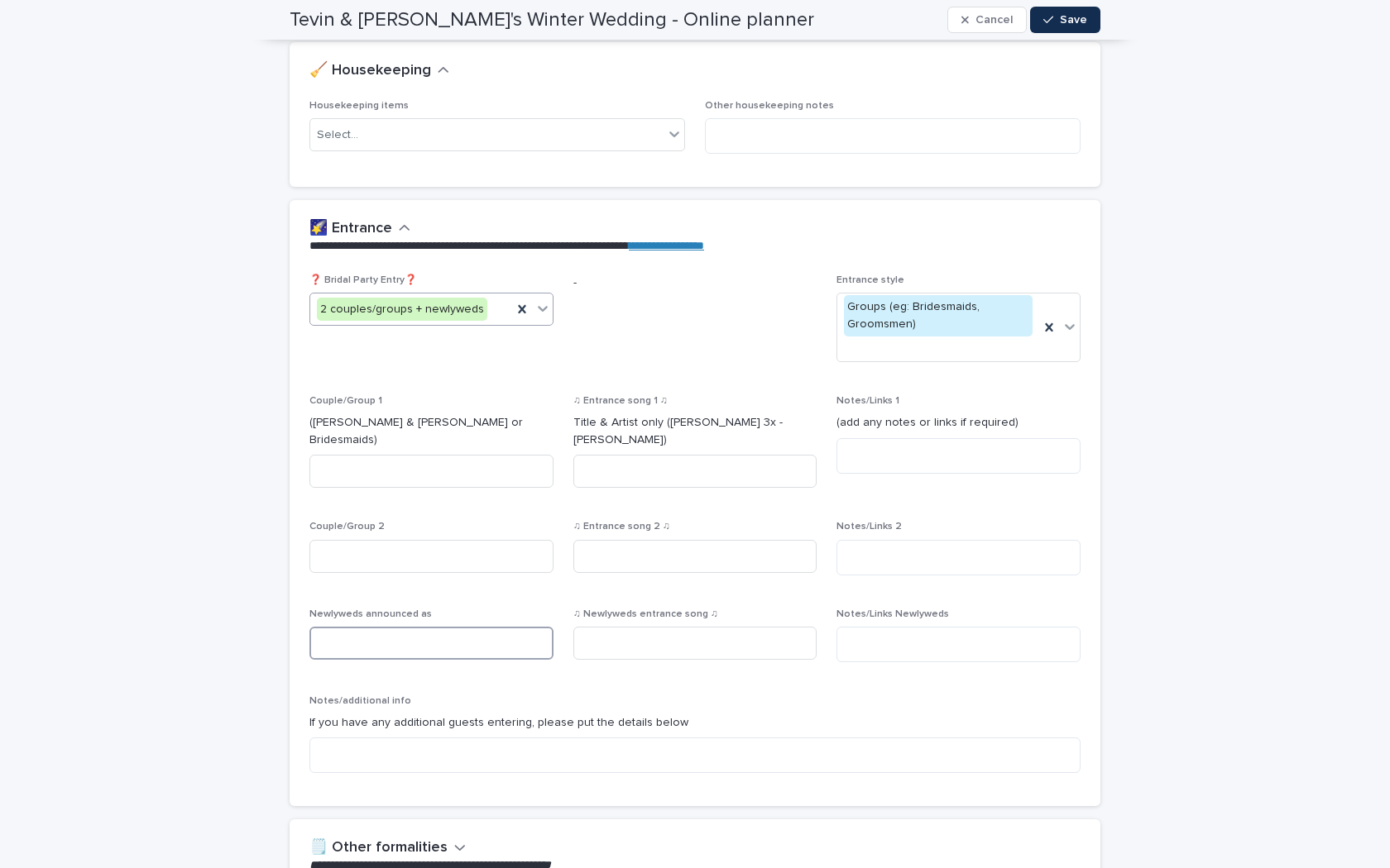
click at [473, 626] on input at bounding box center [431, 642] width 244 height 33
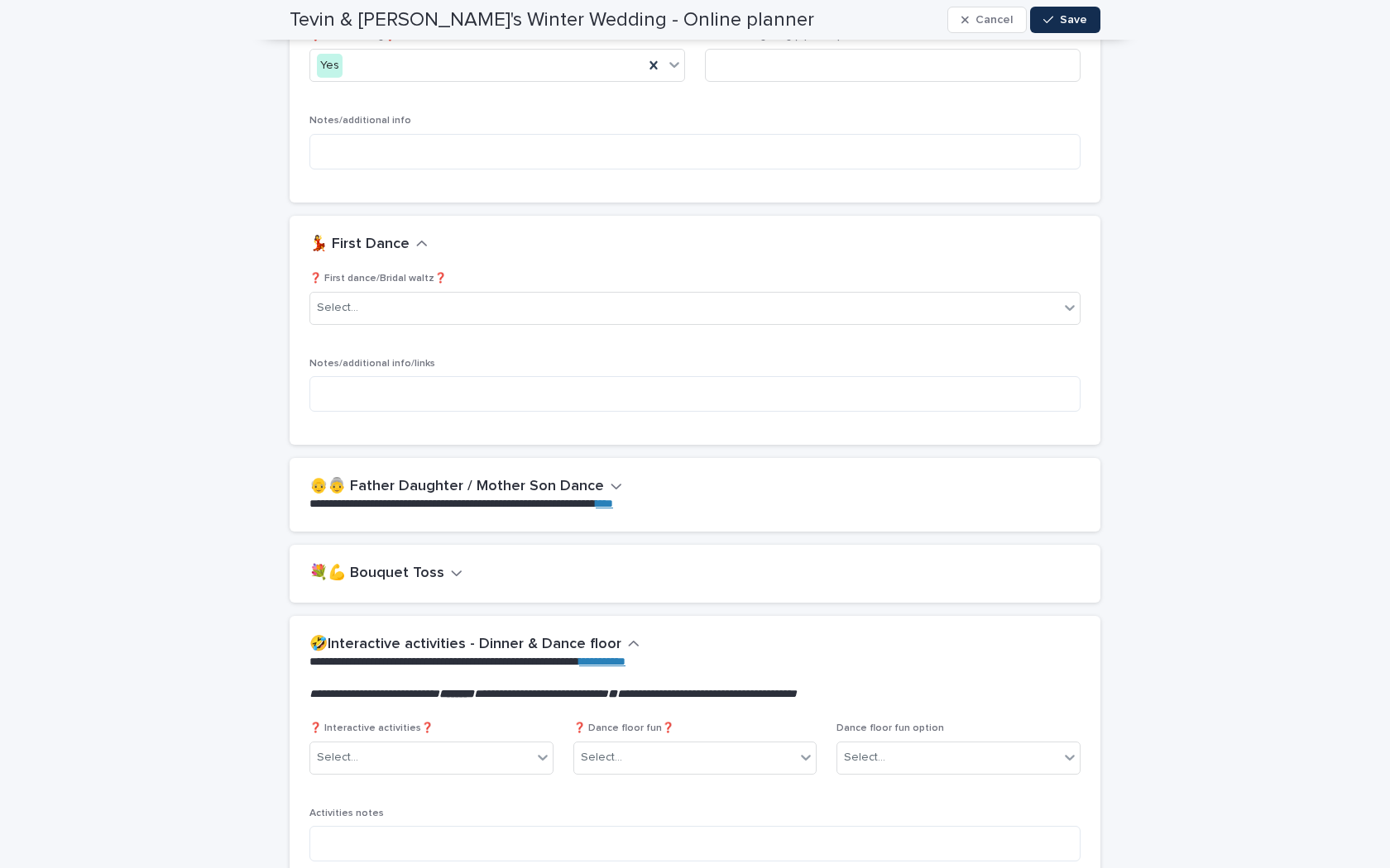
scroll to position [2509, 0]
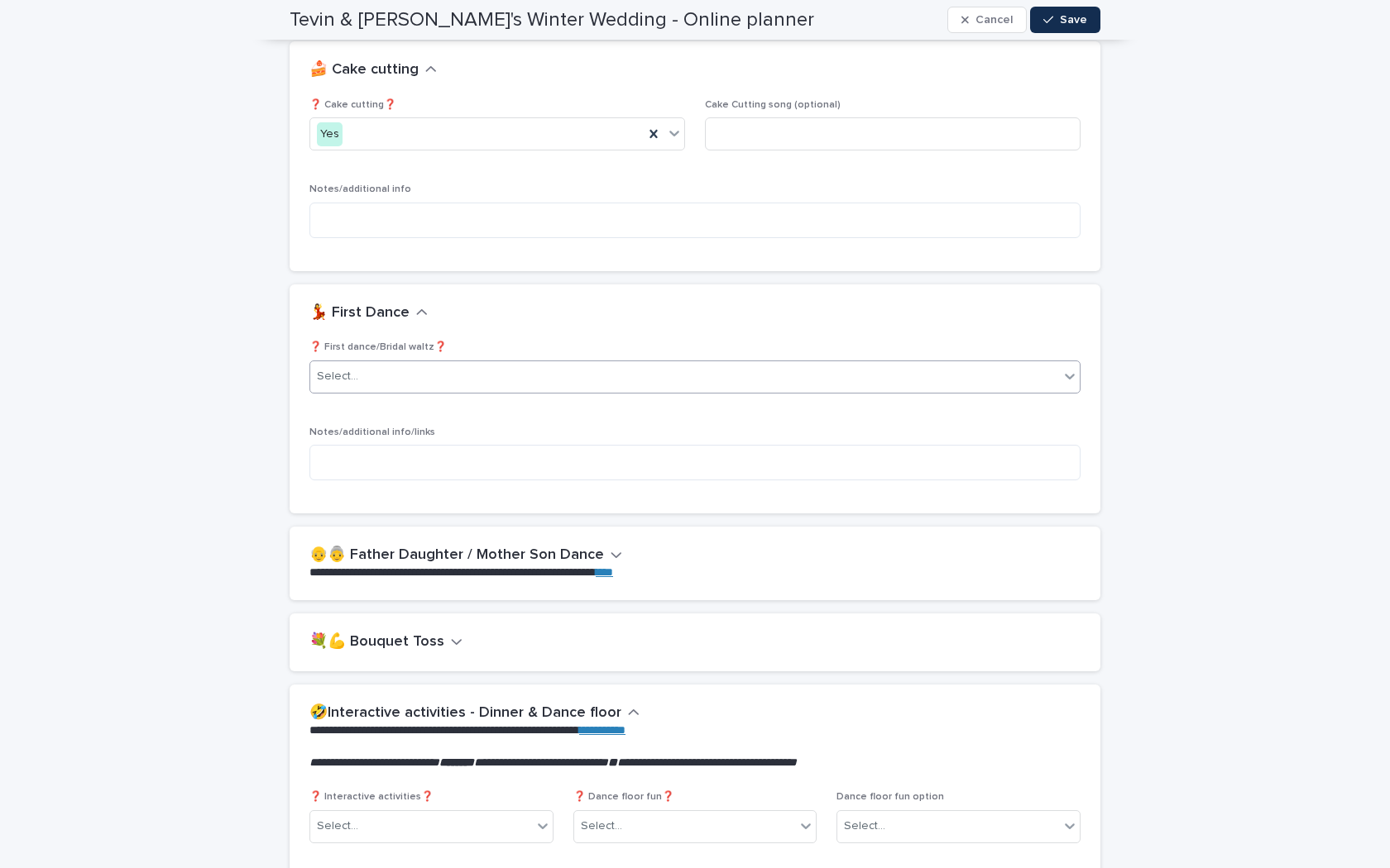
click at [492, 363] on div "Select..." at bounding box center [685, 377] width 748 height 27
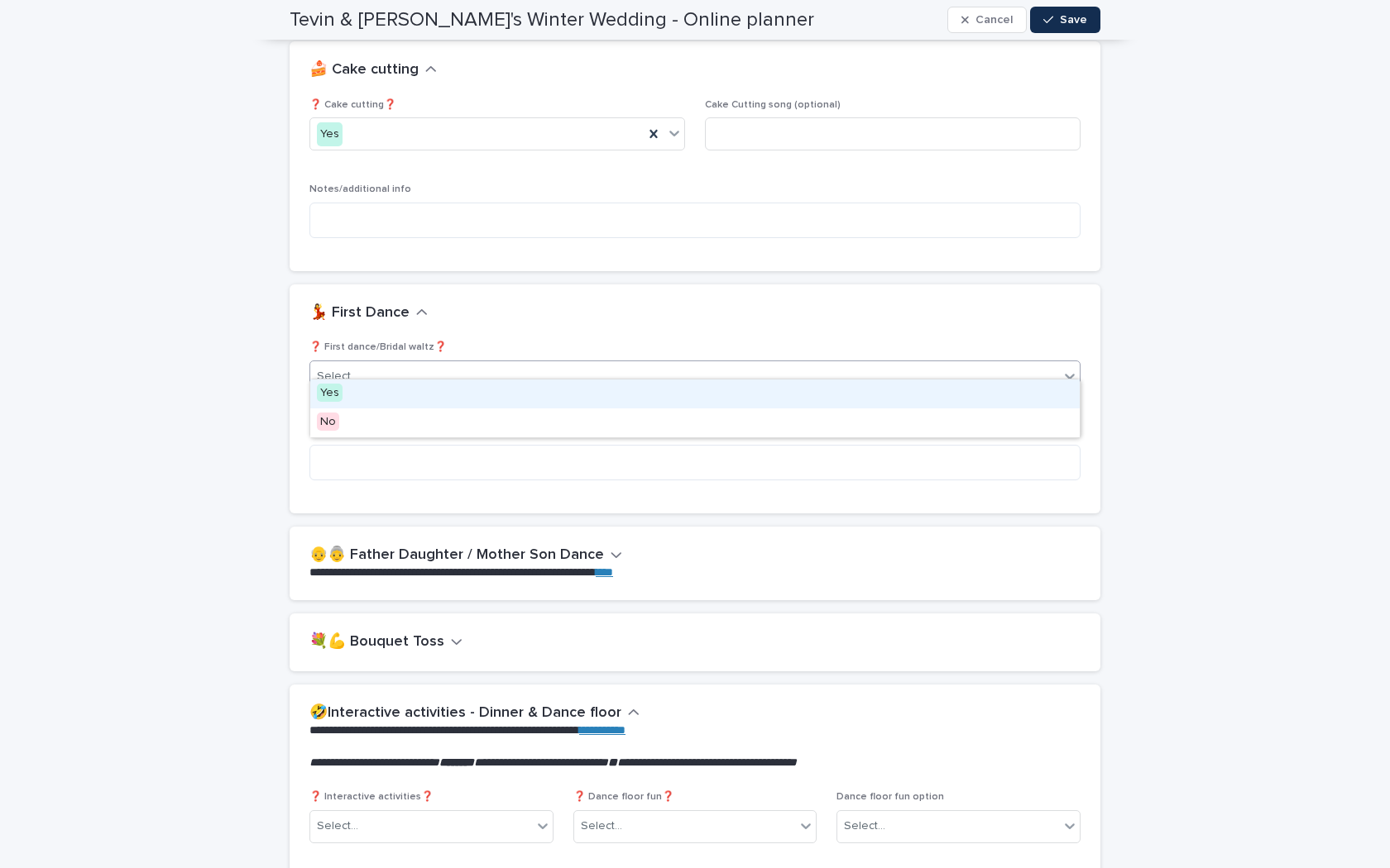
click at [452, 393] on div "Yes" at bounding box center [695, 394] width 769 height 29
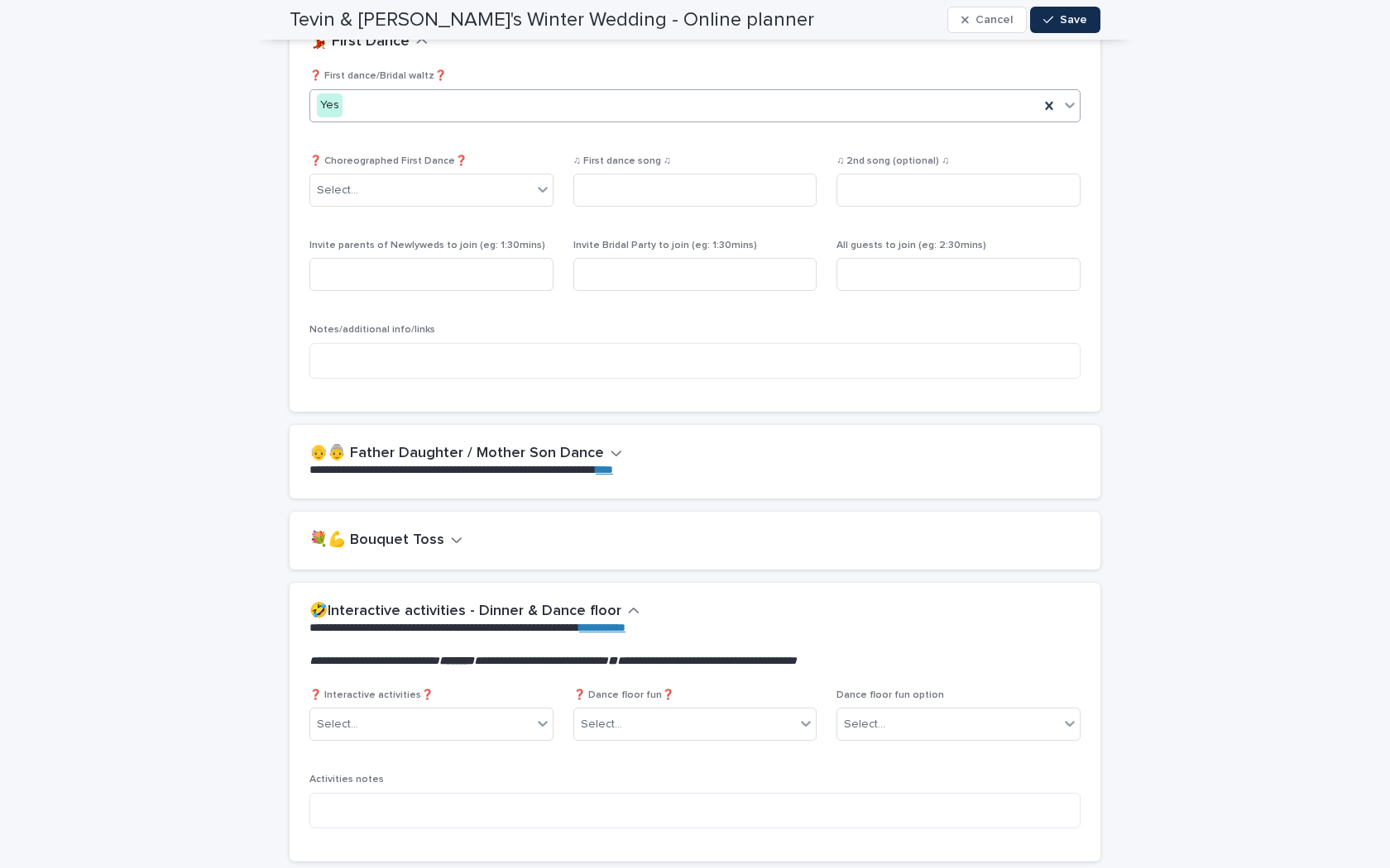
scroll to position [2789, 0]
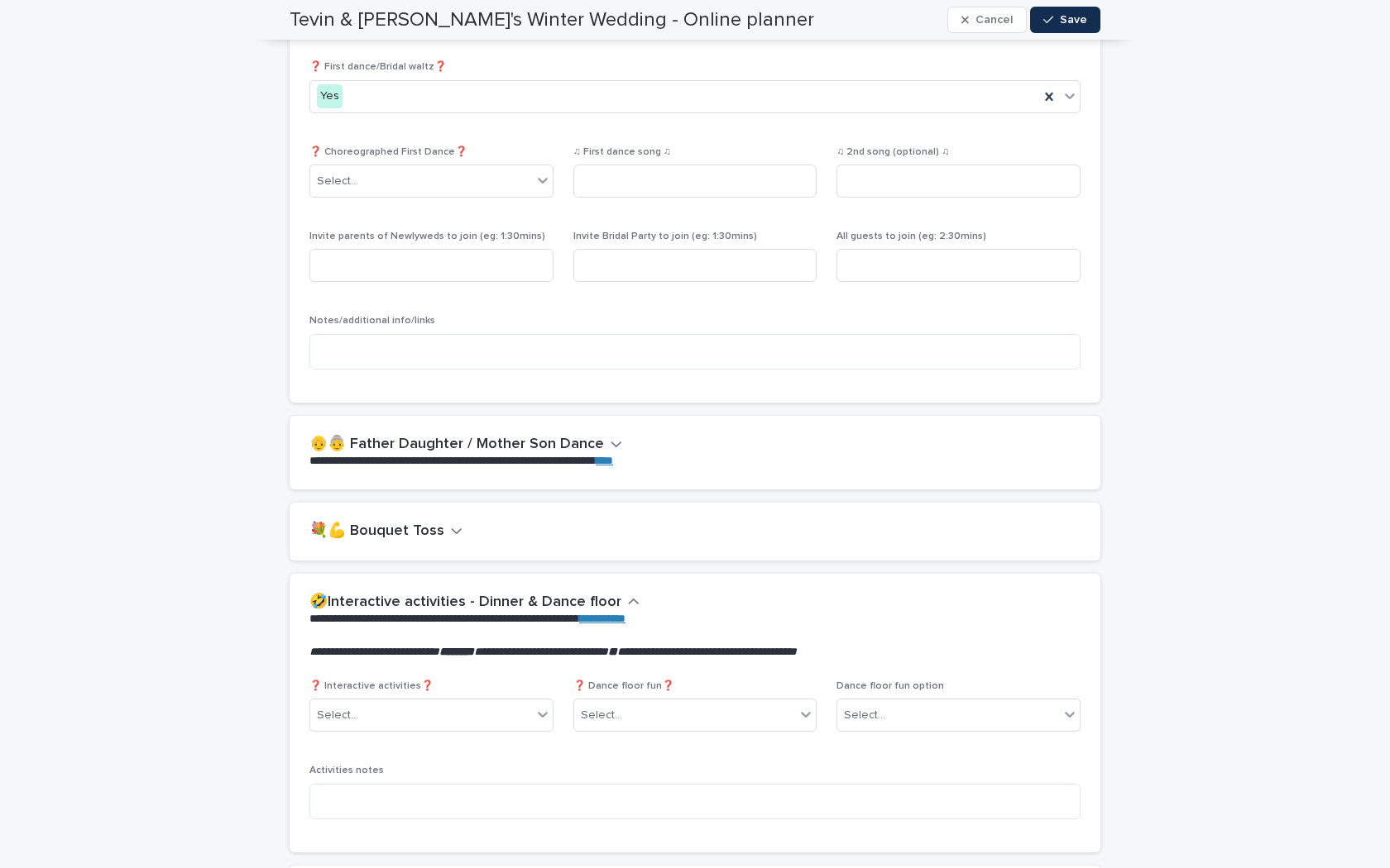
click at [495, 436] on h2 "👴👵 Father Daughter / Mother Son Dance" at bounding box center [456, 445] width 294 height 18
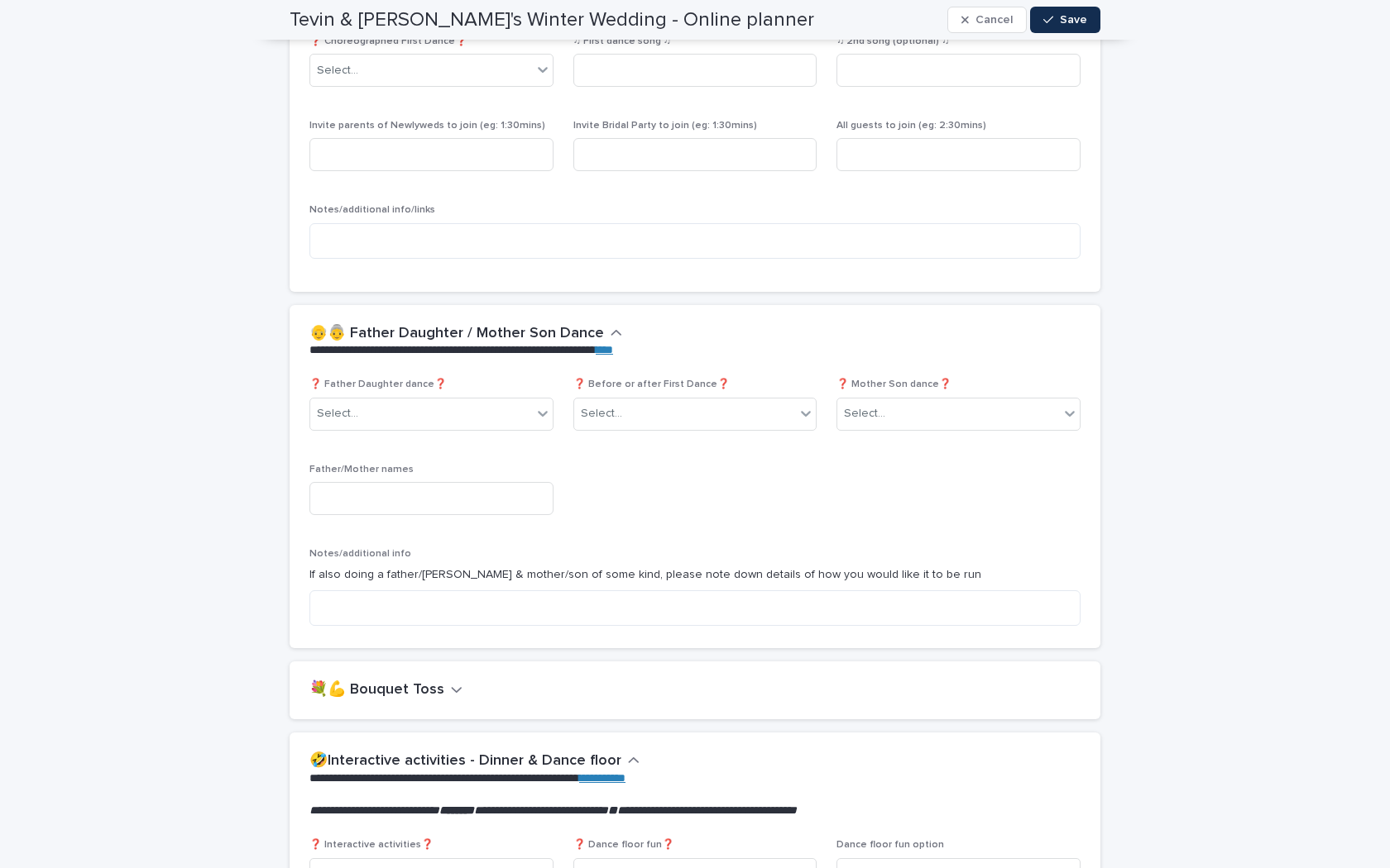
scroll to position [2930, 0]
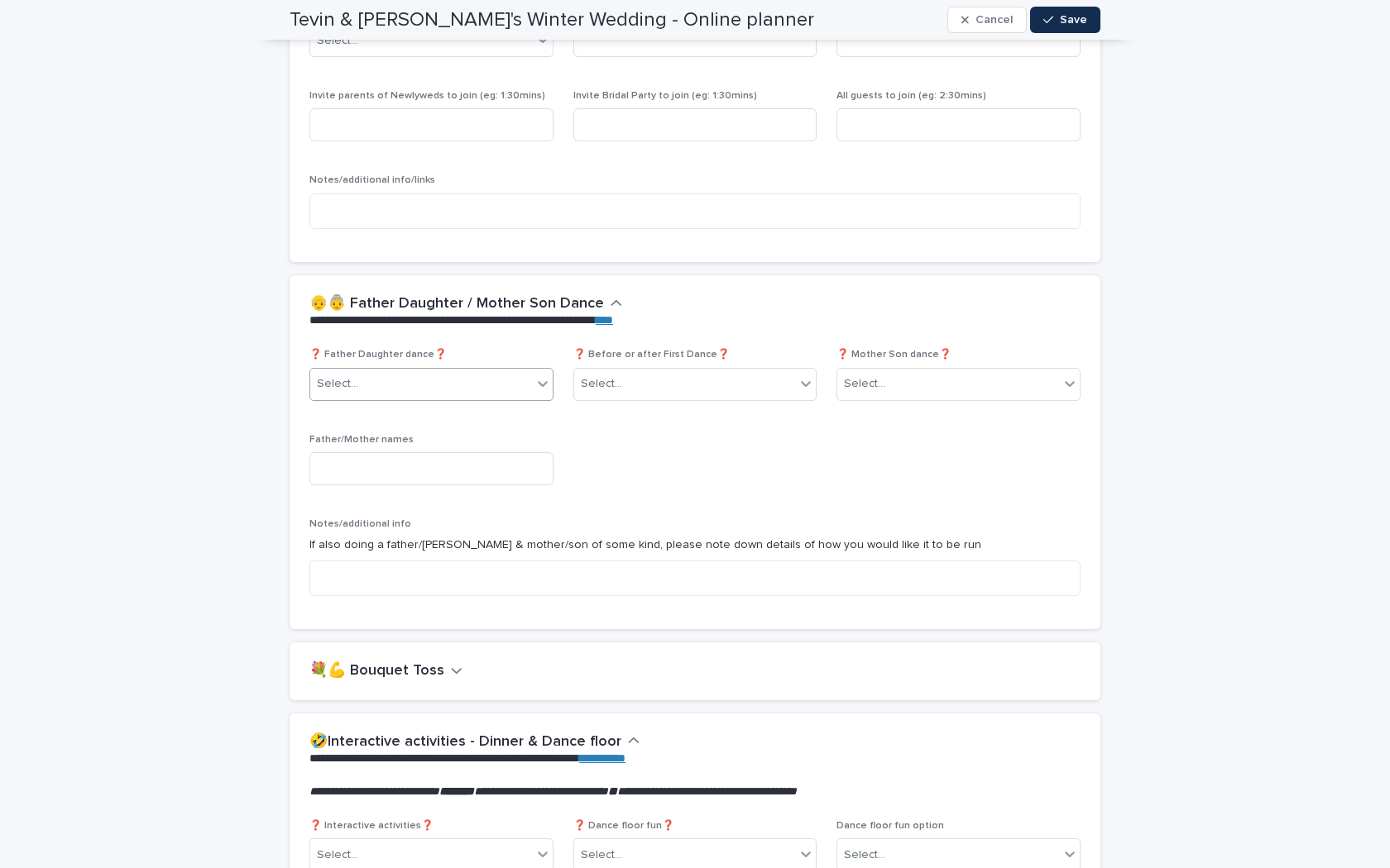
click at [488, 370] on div "Select..." at bounding box center [422, 384] width 222 height 27
click at [471, 439] on div "No" at bounding box center [431, 430] width 243 height 29
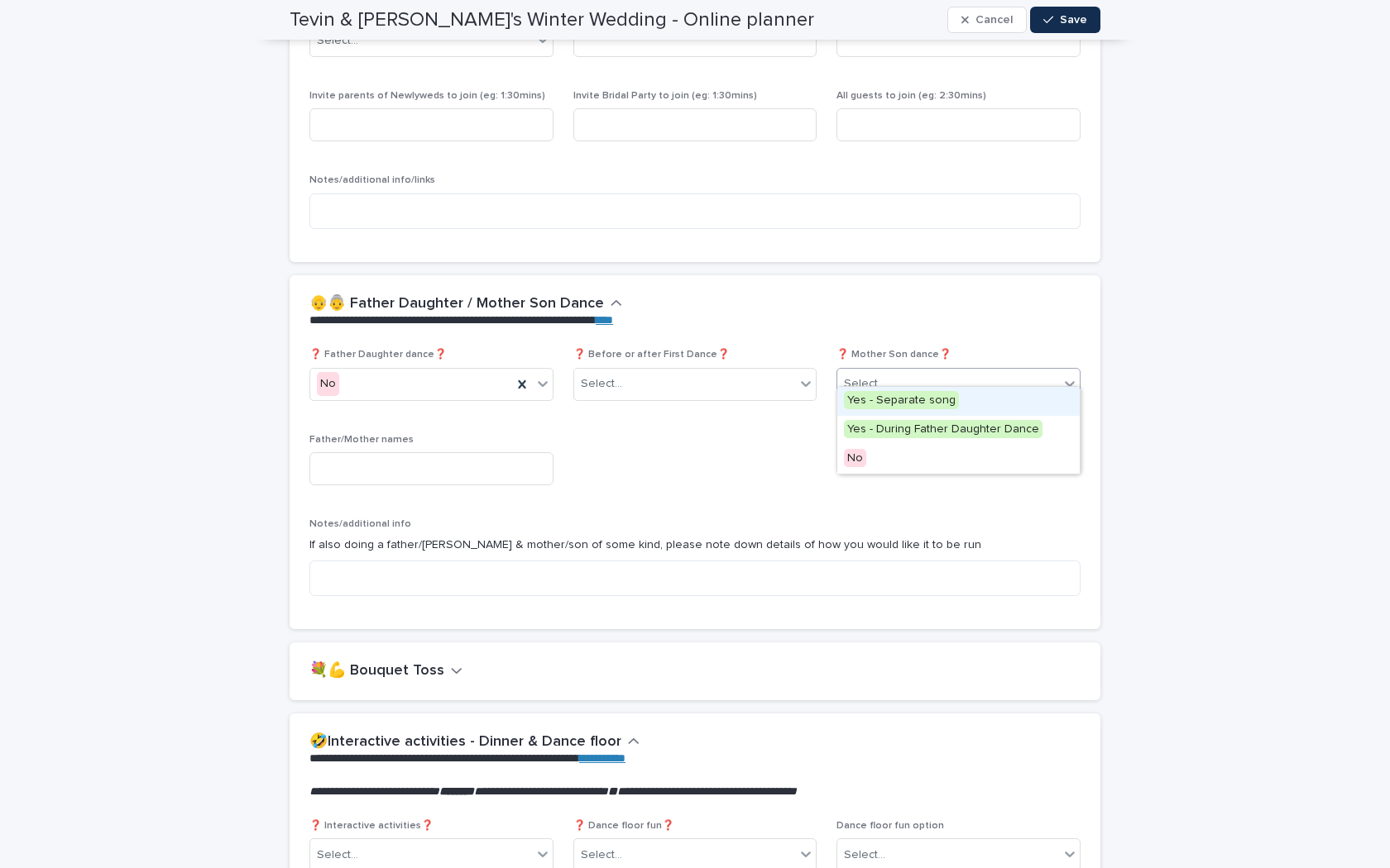
click at [874, 376] on div "Select..." at bounding box center [865, 384] width 41 height 17
click at [857, 472] on div "No" at bounding box center [958, 459] width 243 height 29
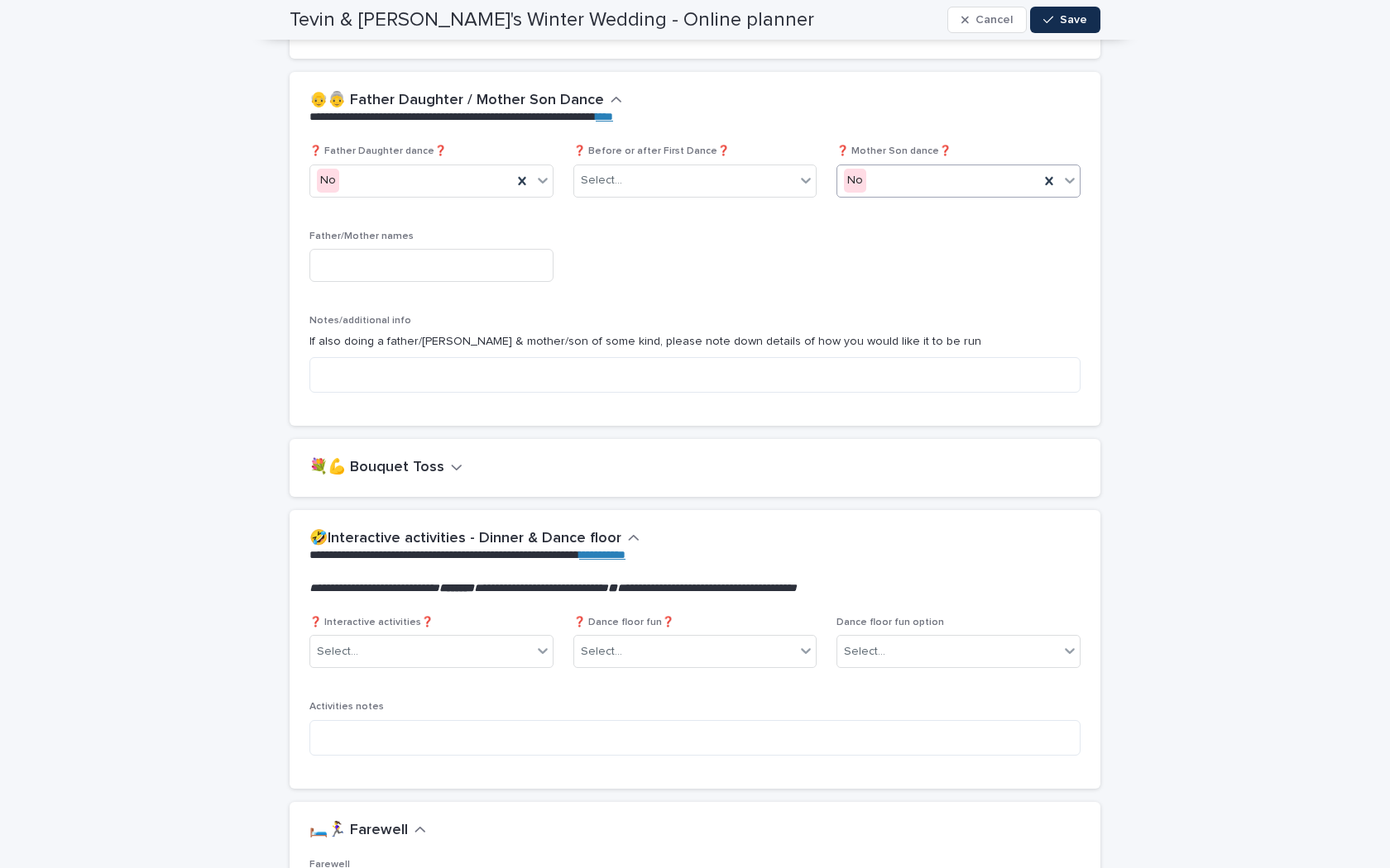
scroll to position [3147, 0]
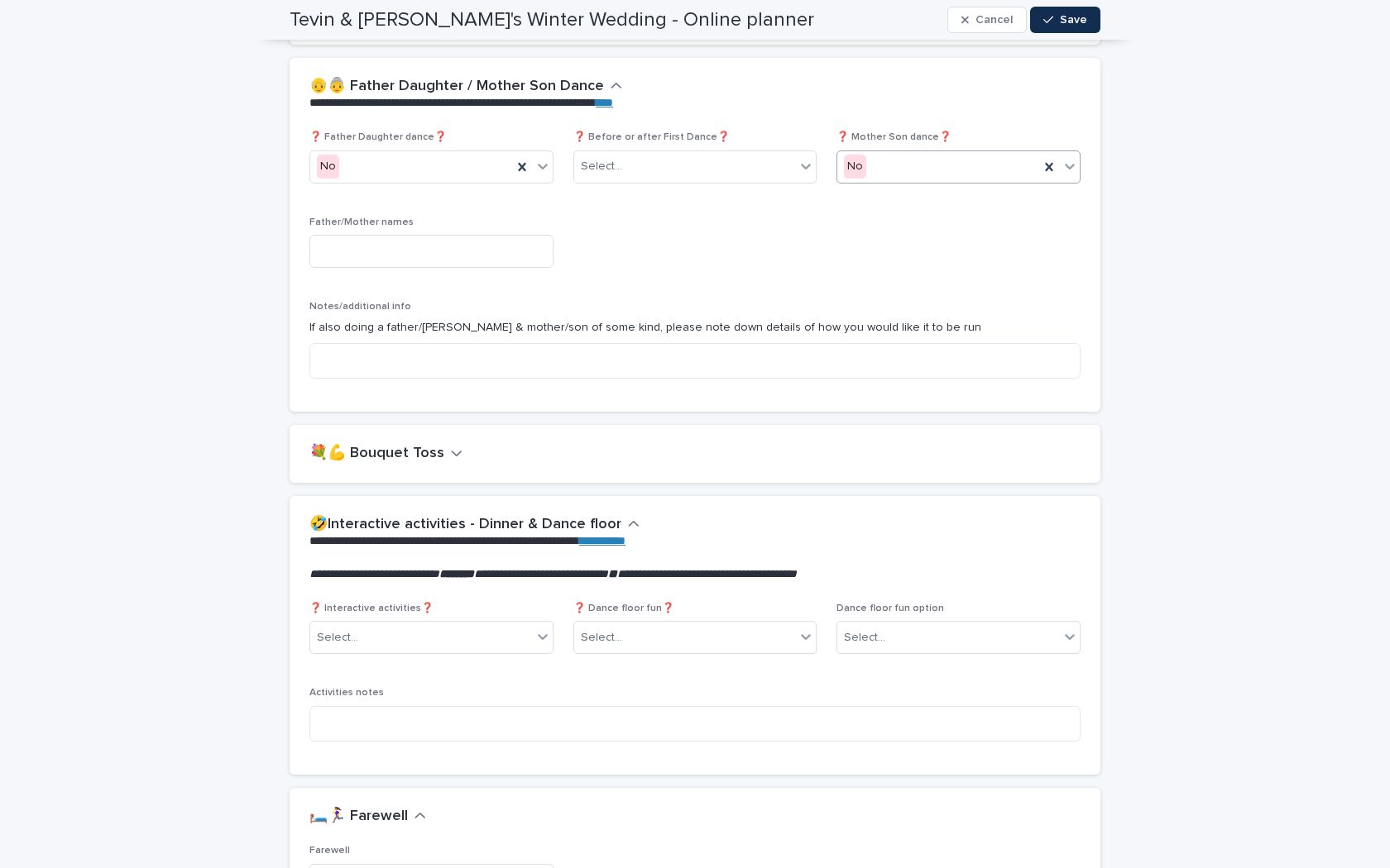
click at [554, 445] on div "💐💪 Bouquet Toss" at bounding box center [692, 454] width 764 height 18
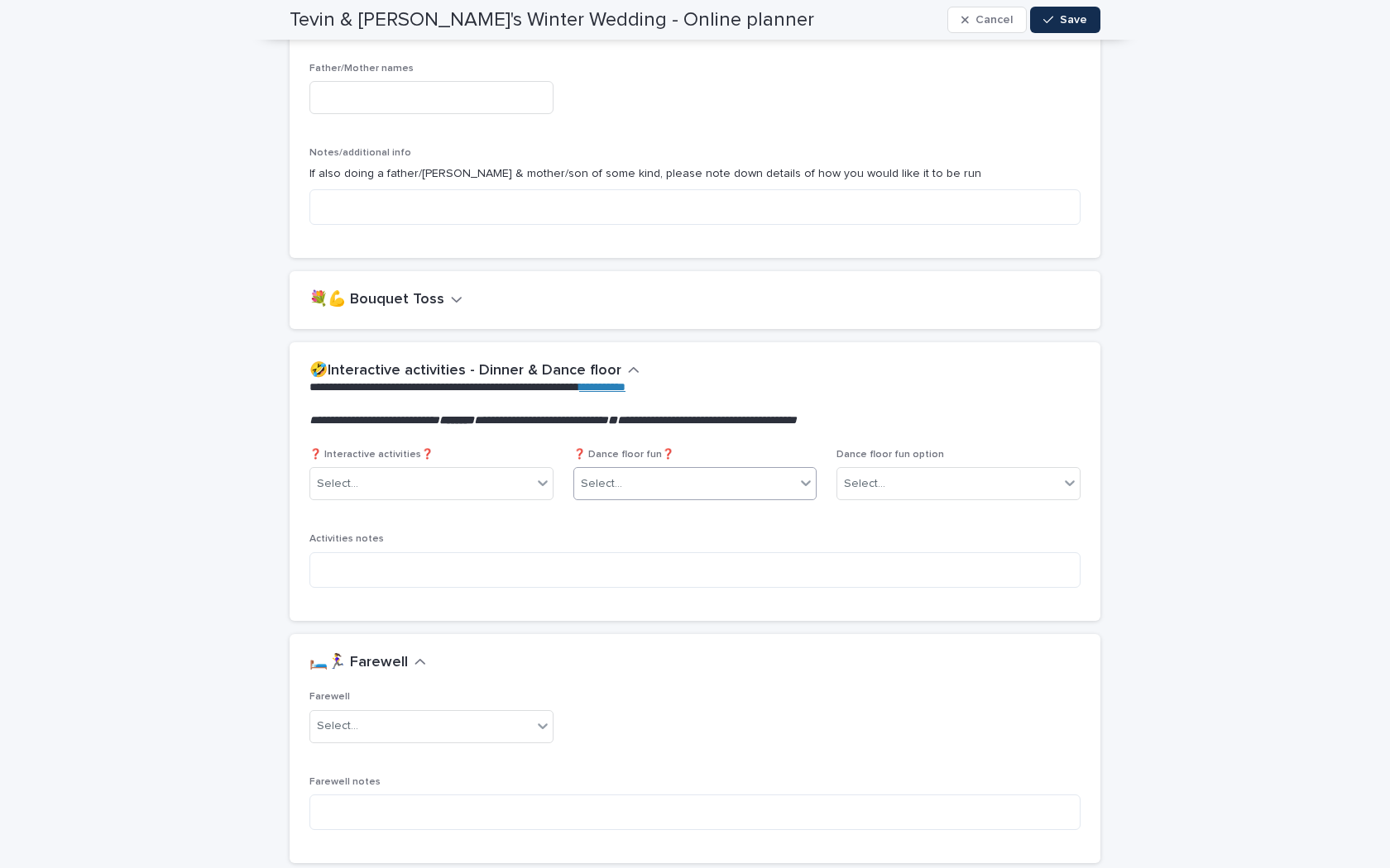
scroll to position [3319, 0]
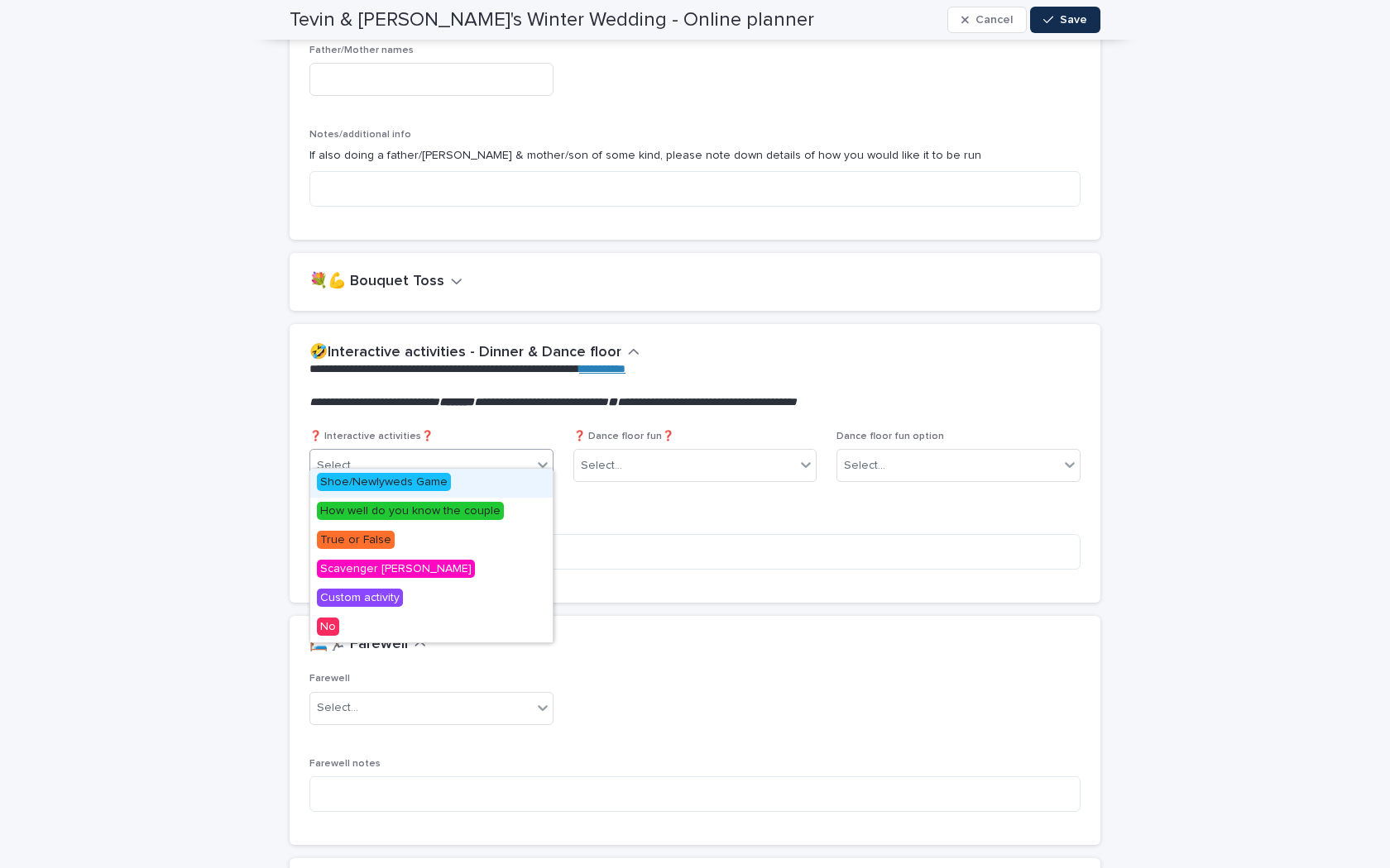
click at [505, 452] on div "Select..." at bounding box center [422, 465] width 222 height 27
click at [677, 452] on div "Select..." at bounding box center [685, 465] width 222 height 27
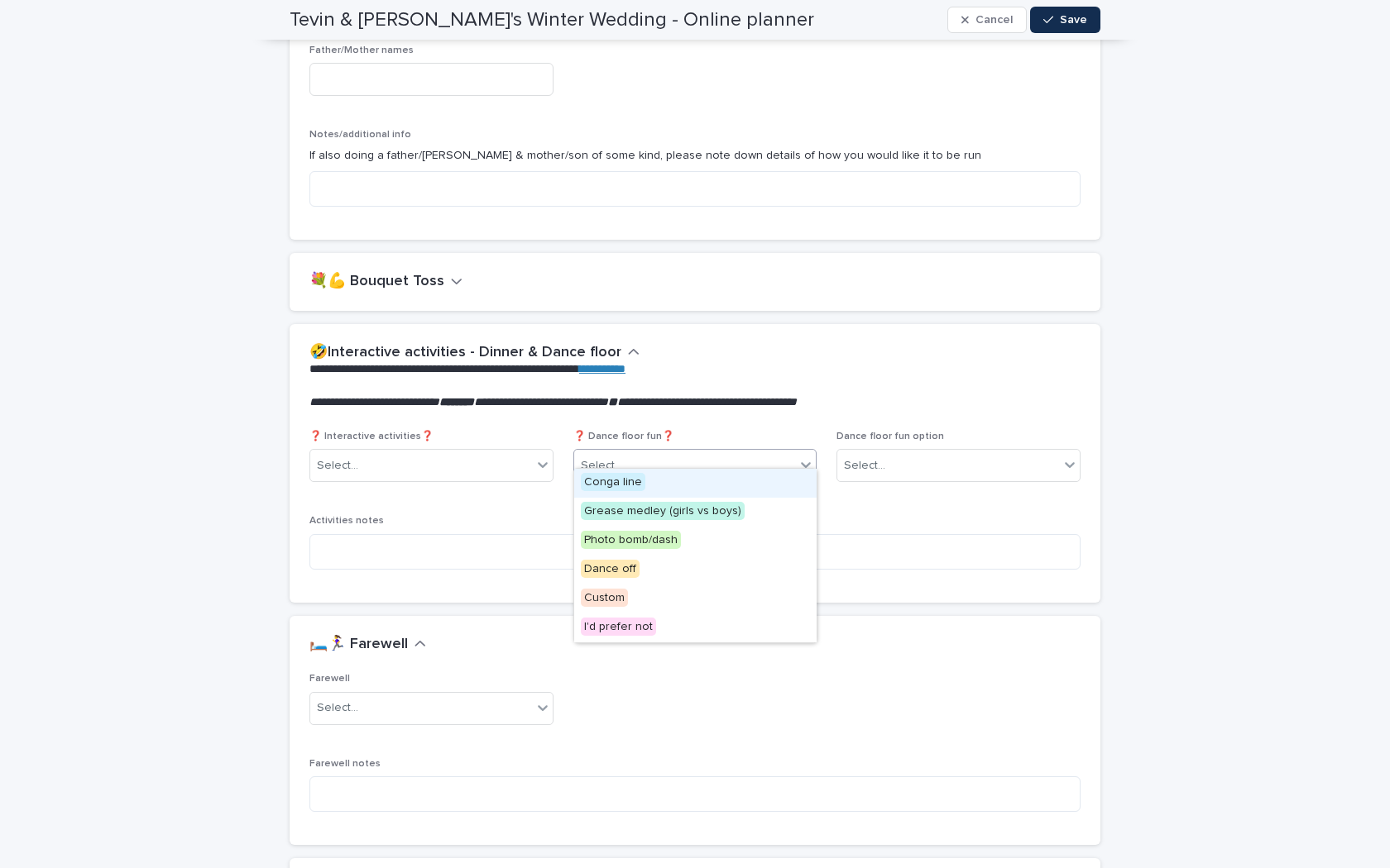
click at [671, 430] on p "❓ Dance floor fun❓" at bounding box center [695, 436] width 244 height 12
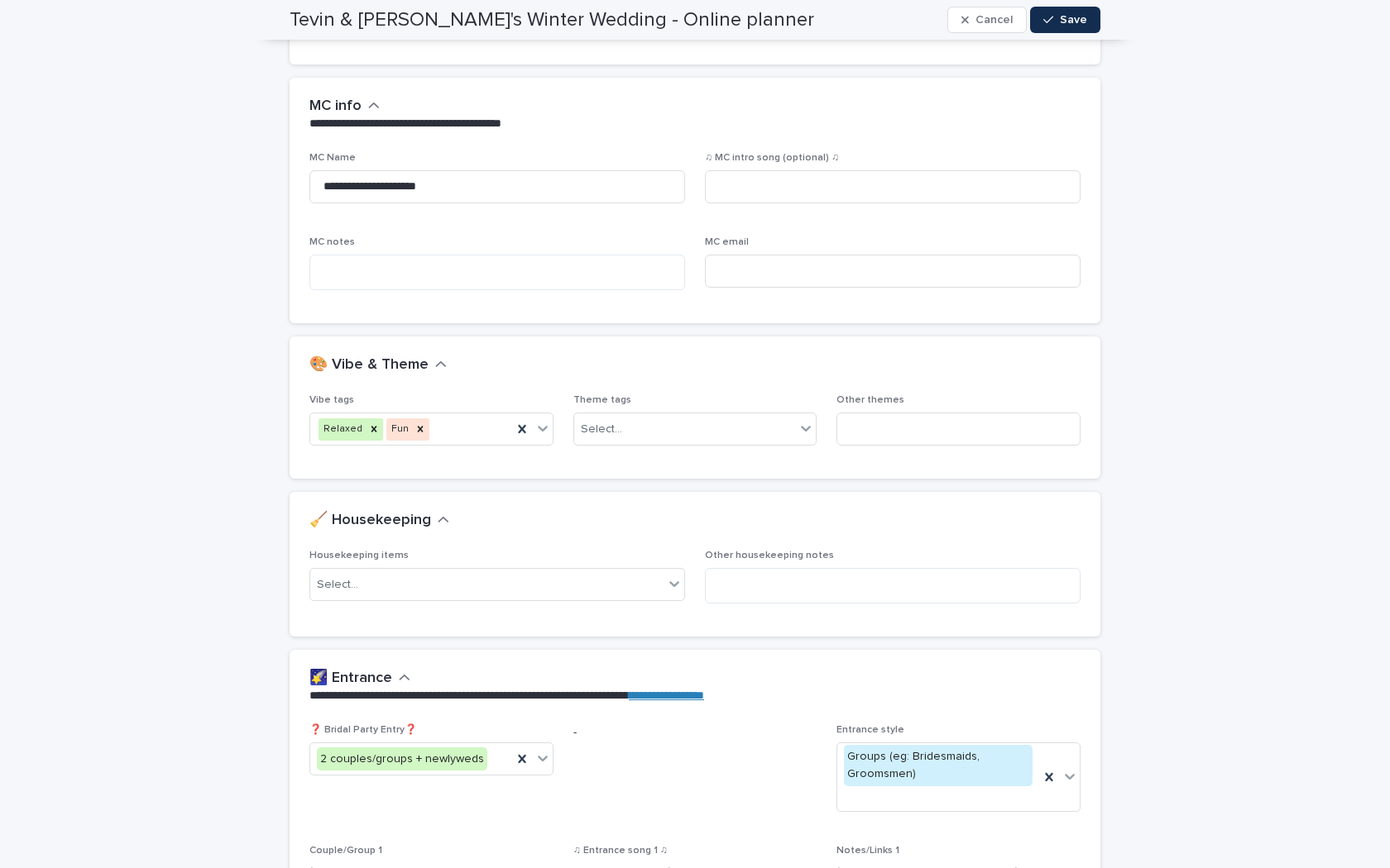
scroll to position [0, 0]
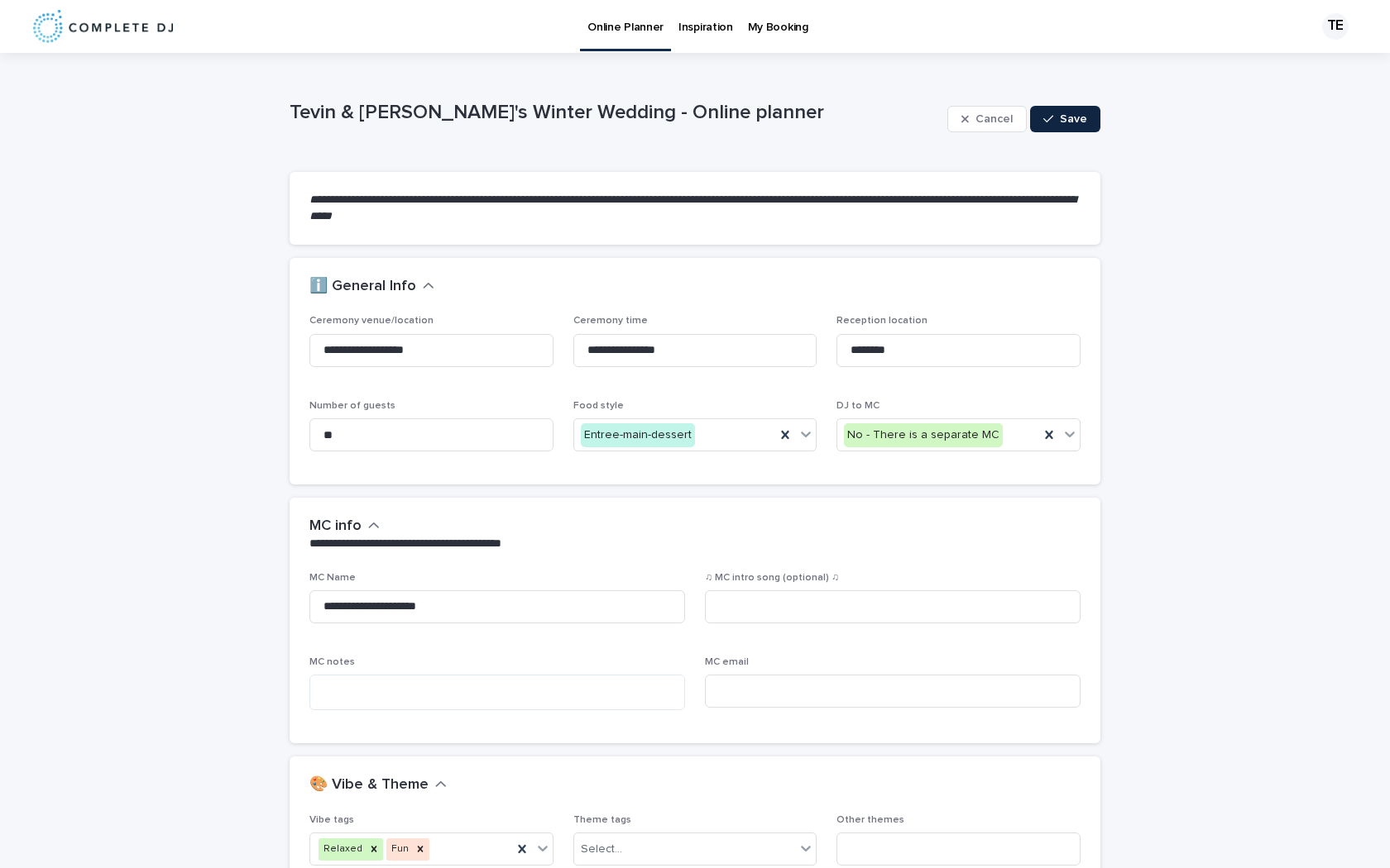
click at [1046, 115] on icon "button" at bounding box center [1047, 119] width 10 height 12
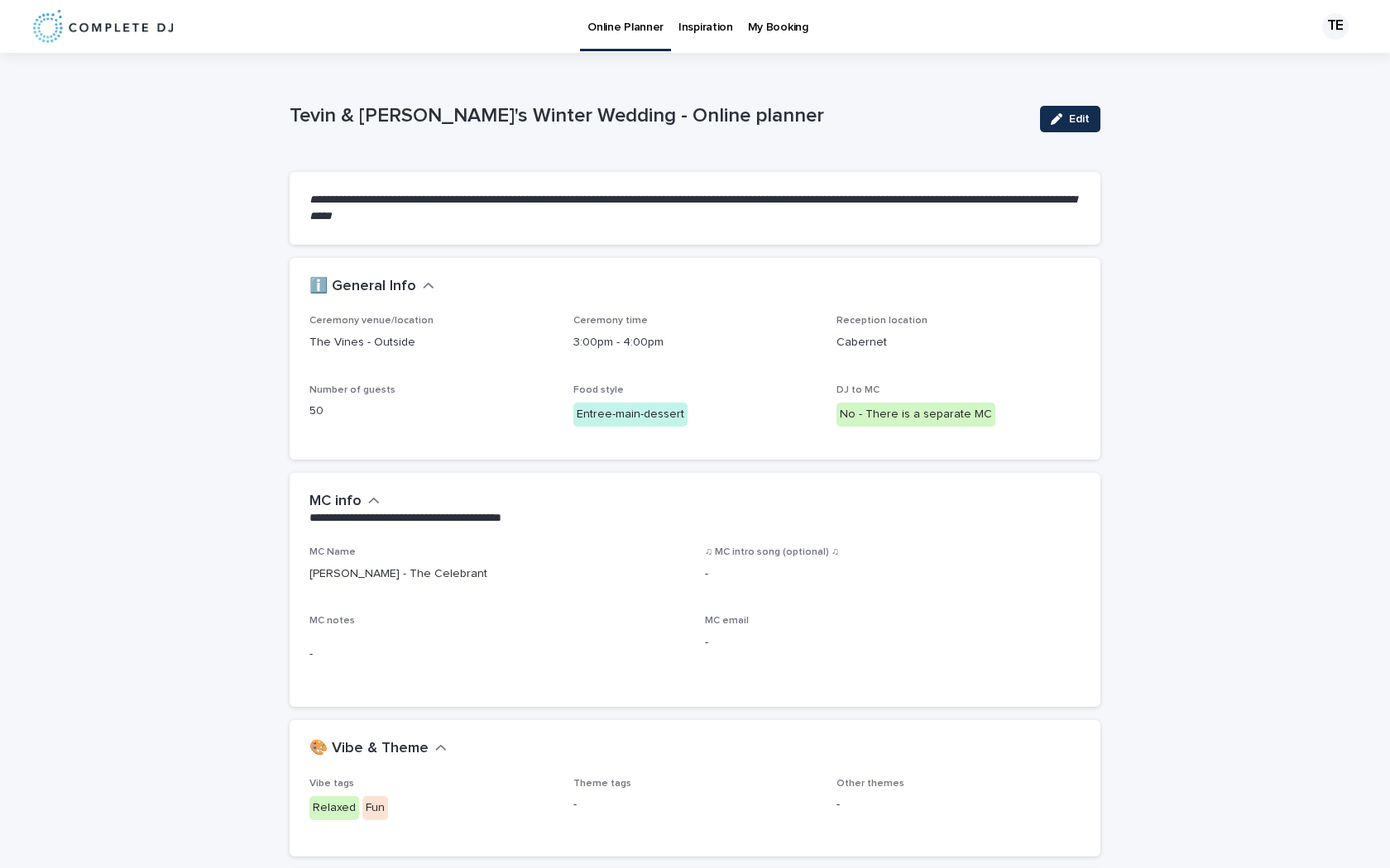
click at [678, 30] on p "Inspiration" at bounding box center [705, 17] width 55 height 35
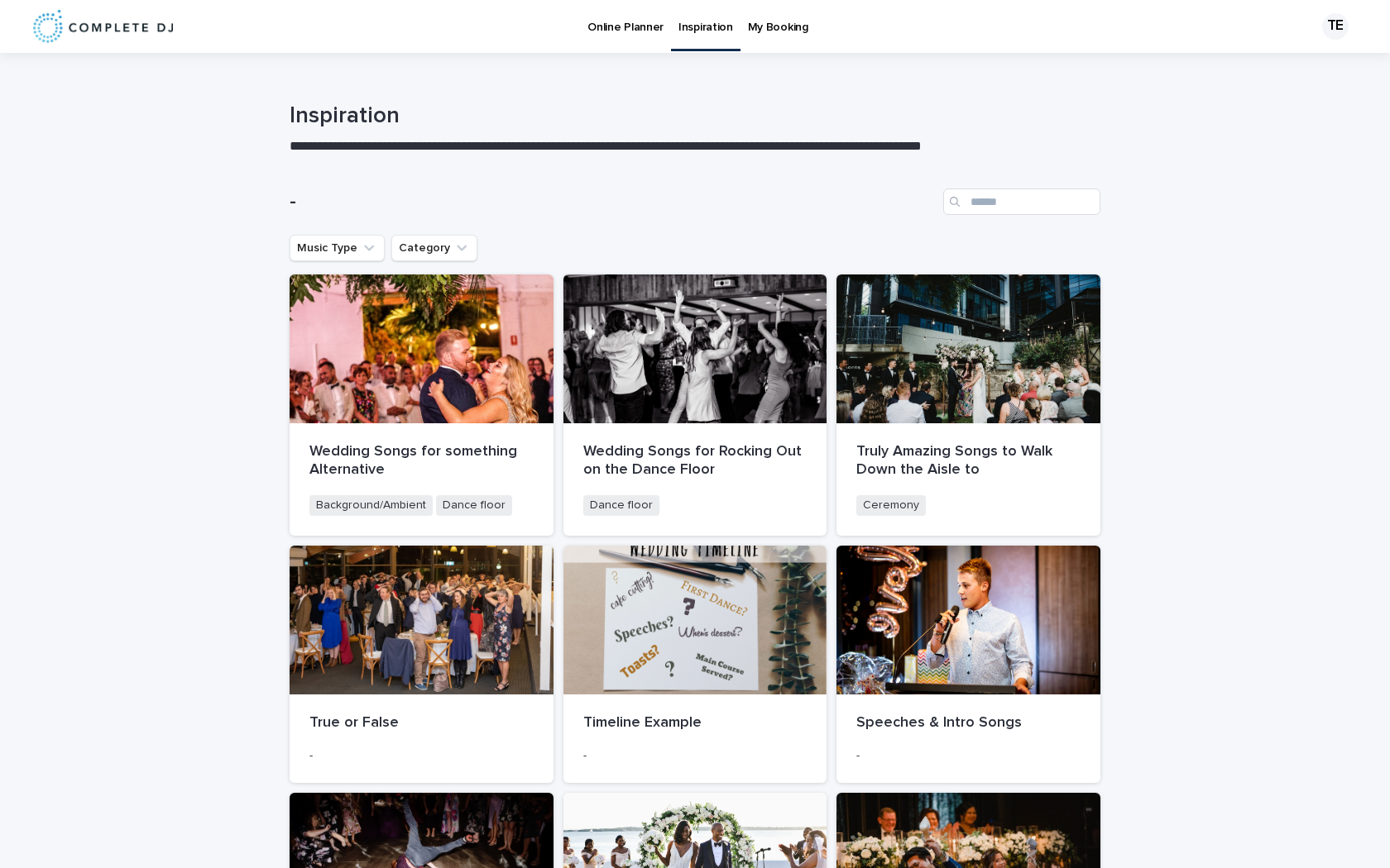
click at [586, 16] on div "Online Planner" at bounding box center [626, 17] width 91 height 35
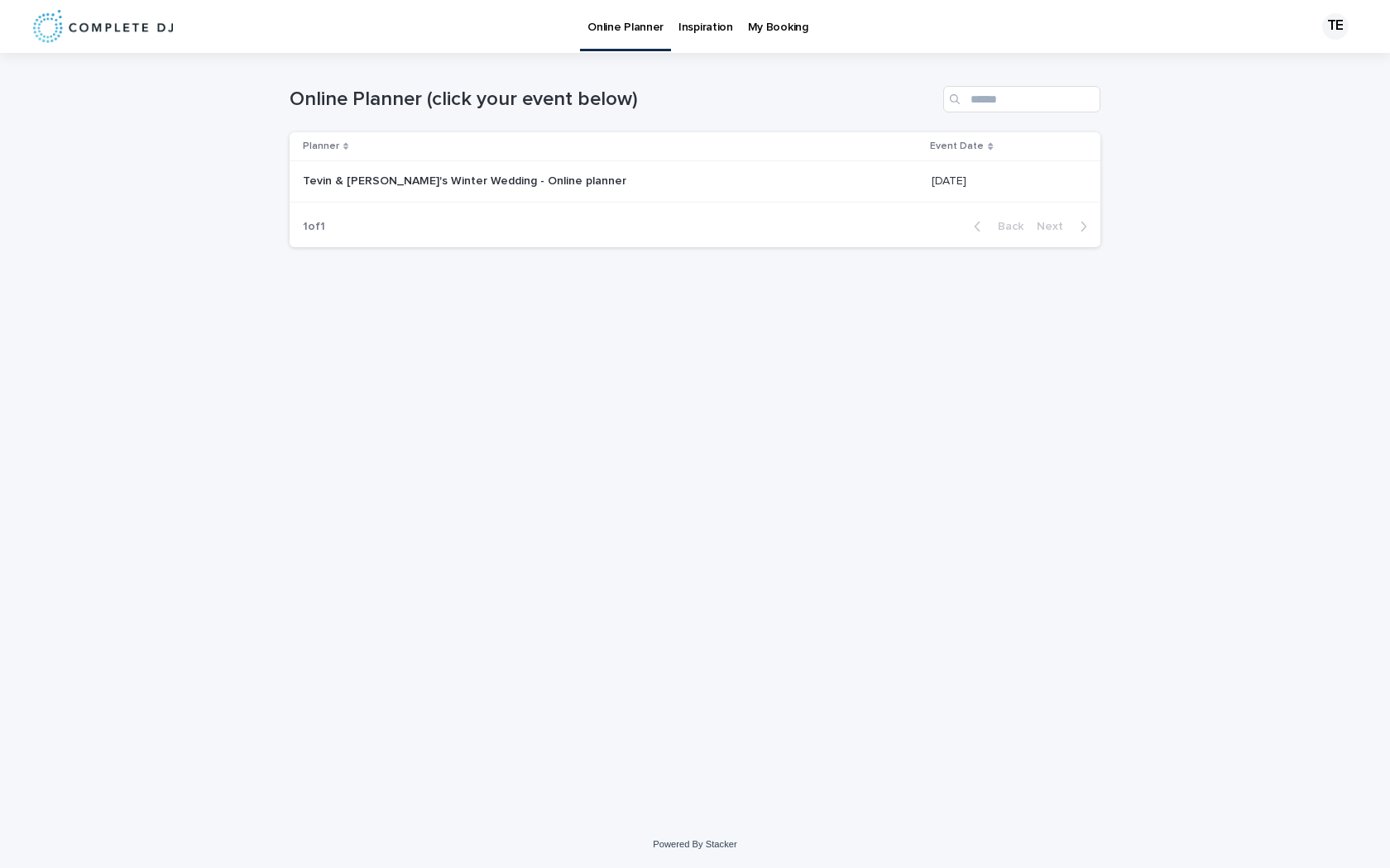
click at [623, 188] on p at bounding box center [509, 182] width 414 height 14
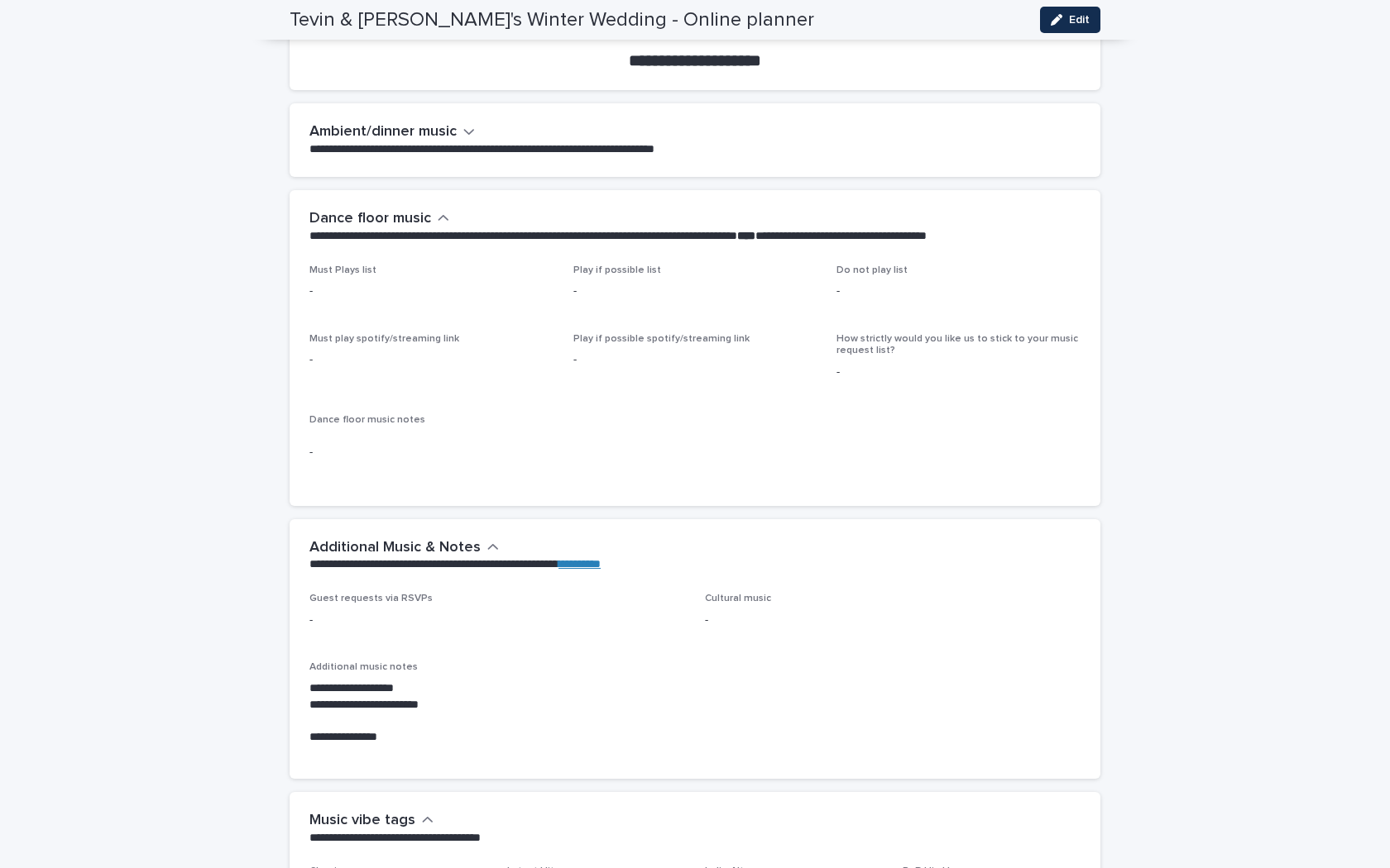
scroll to position [3844, 0]
